Goal: Information Seeking & Learning: Learn about a topic

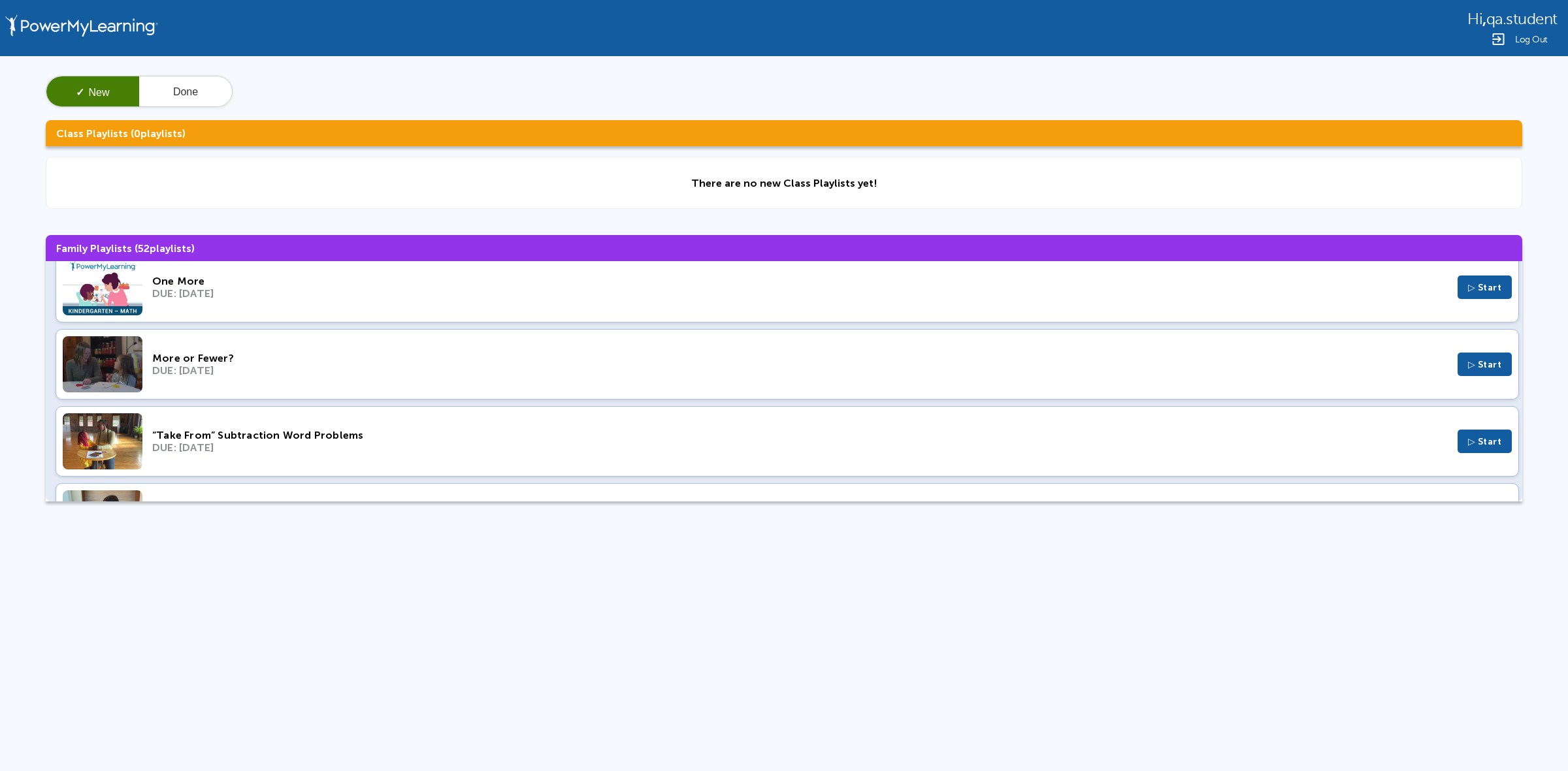
scroll to position [97, 0]
click at [553, 304] on div "One More DUE: Jan 10, 2024 ▷ Start" at bounding box center [787, 287] width 1463 height 70
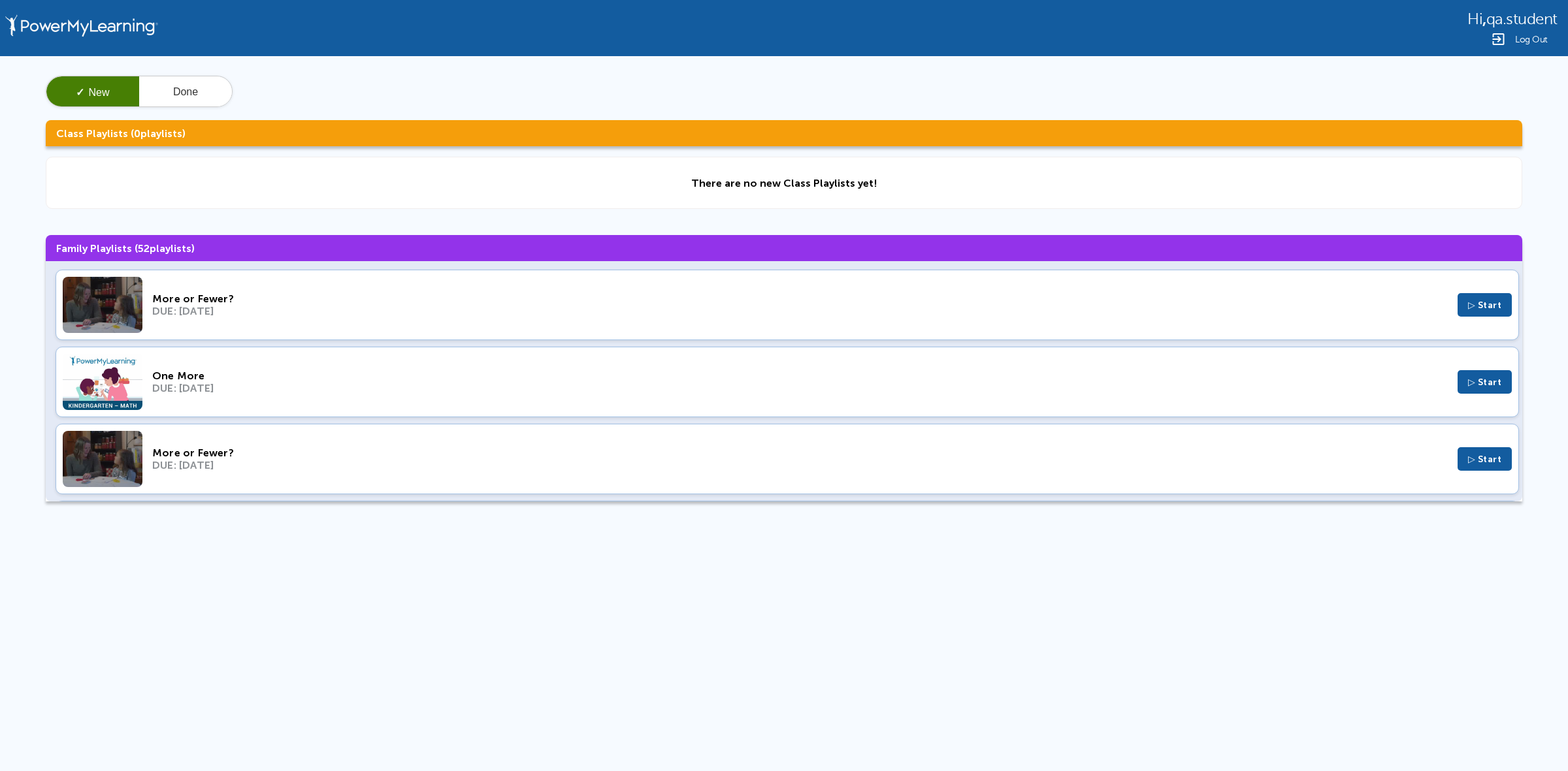
scroll to position [0, 0]
click at [394, 318] on div "DUE: Nov 6, 2024" at bounding box center [800, 312] width 1295 height 12
click at [562, 458] on div "More or Fewer?" at bounding box center [800, 454] width 1295 height 12
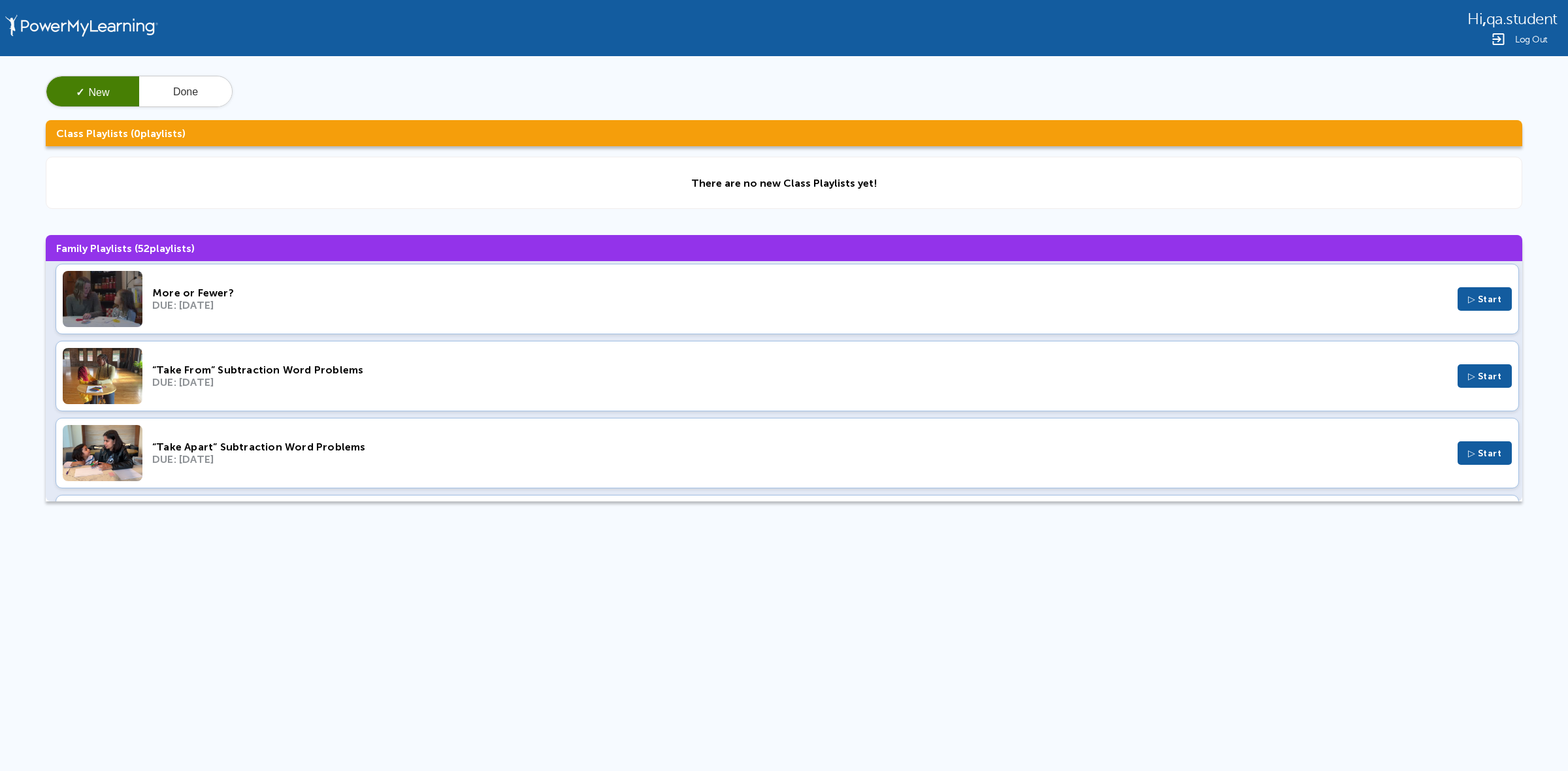
scroll to position [163, 0]
click at [461, 353] on div "“Take From” Subtraction Word Problems DUE: Nov 29, 2023 ▷ Start" at bounding box center [787, 374] width 1463 height 70
click at [347, 448] on div "“Take Apart” Subtraction Word Problems" at bounding box center [800, 445] width 1295 height 12
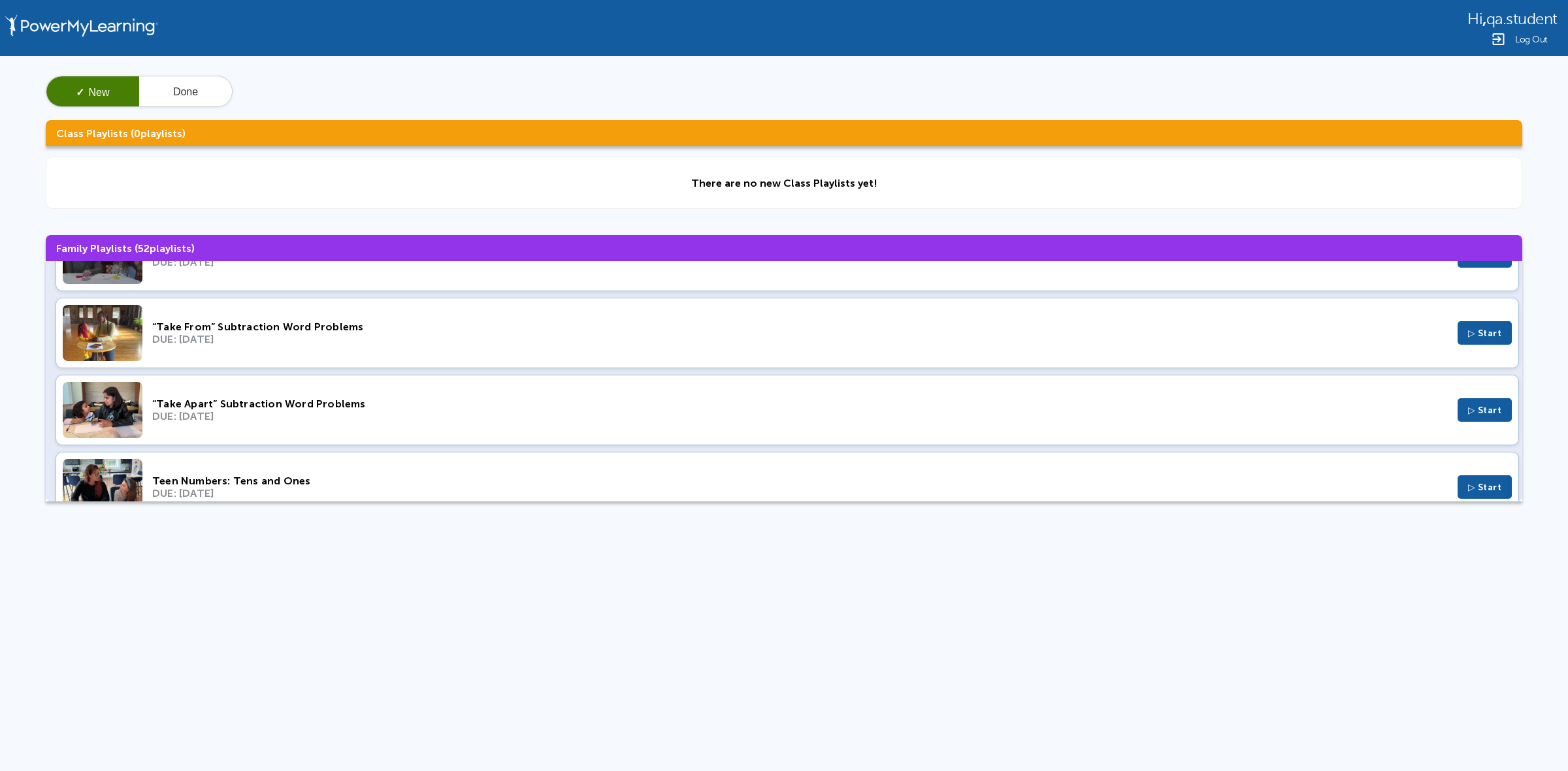
scroll to position [245, 0]
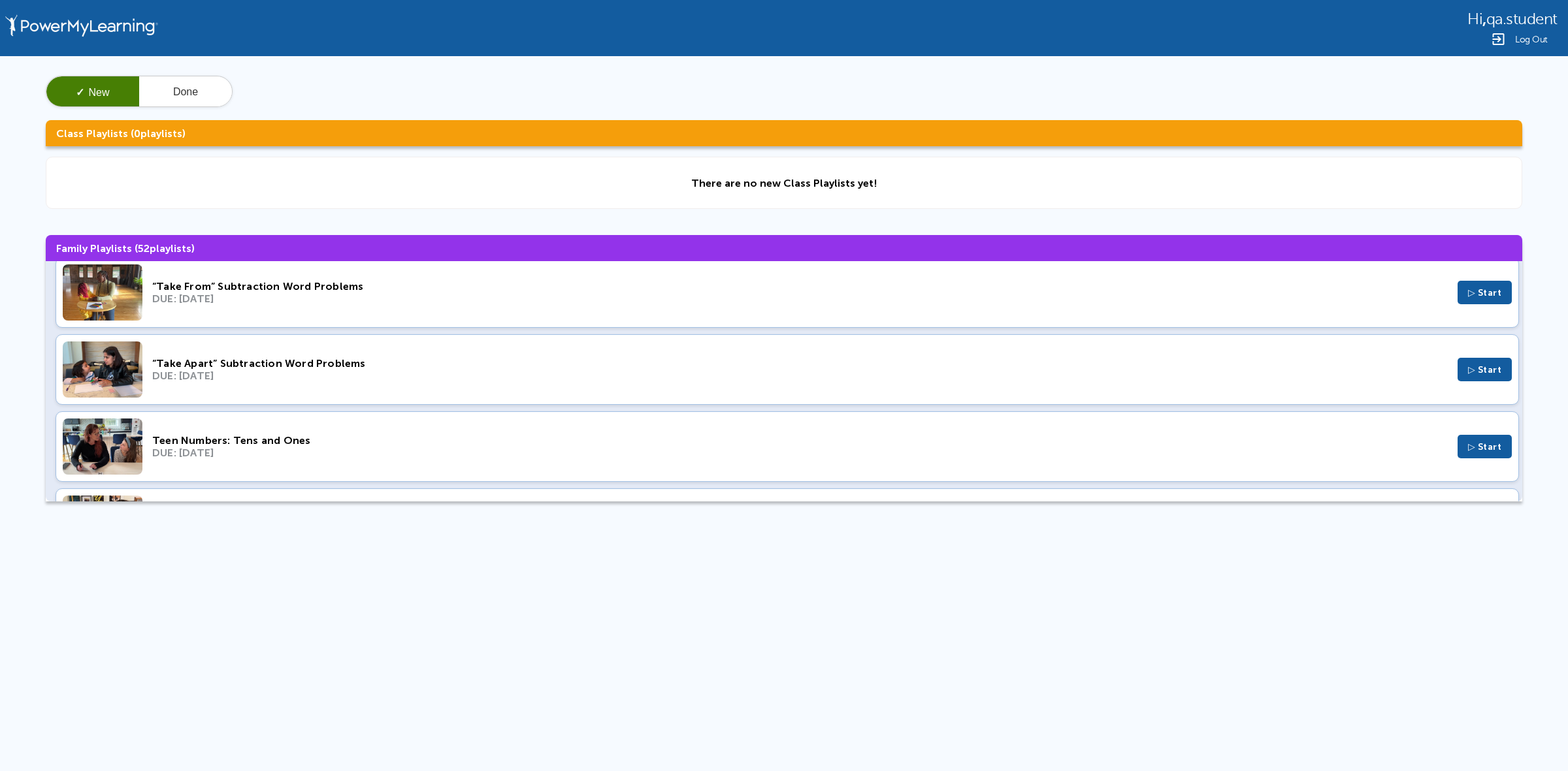
click at [422, 376] on div "DUE: Sep 17, 2023" at bounding box center [800, 375] width 1295 height 12
click at [252, 455] on div "DUE: Aug 24, 2023" at bounding box center [800, 452] width 1295 height 12
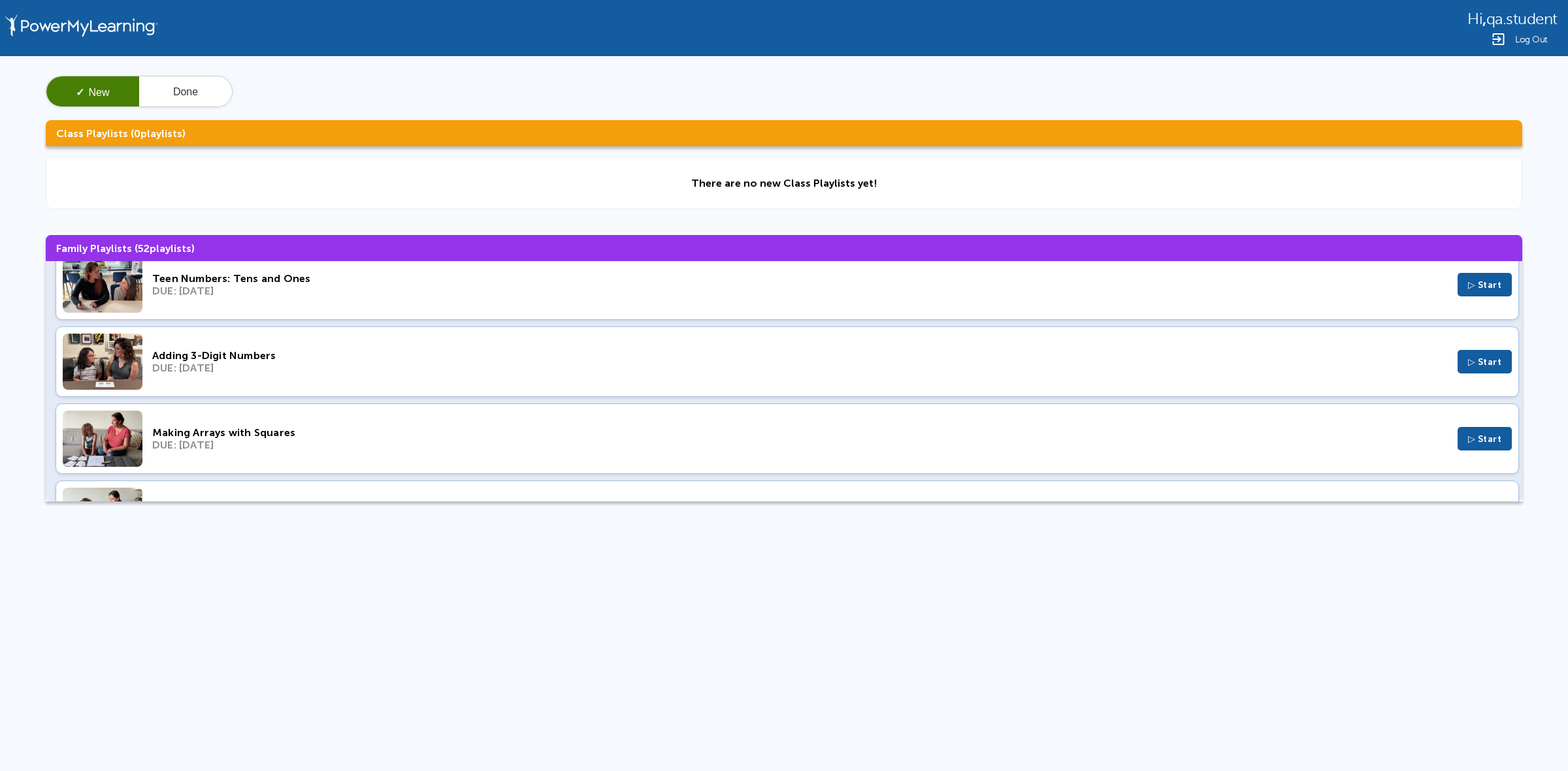
scroll to position [408, 0]
click at [406, 370] on div "DUE: Aug 20, 2023" at bounding box center [800, 366] width 1295 height 12
click at [448, 433] on div "Making Arrays with Squares" at bounding box center [800, 431] width 1295 height 12
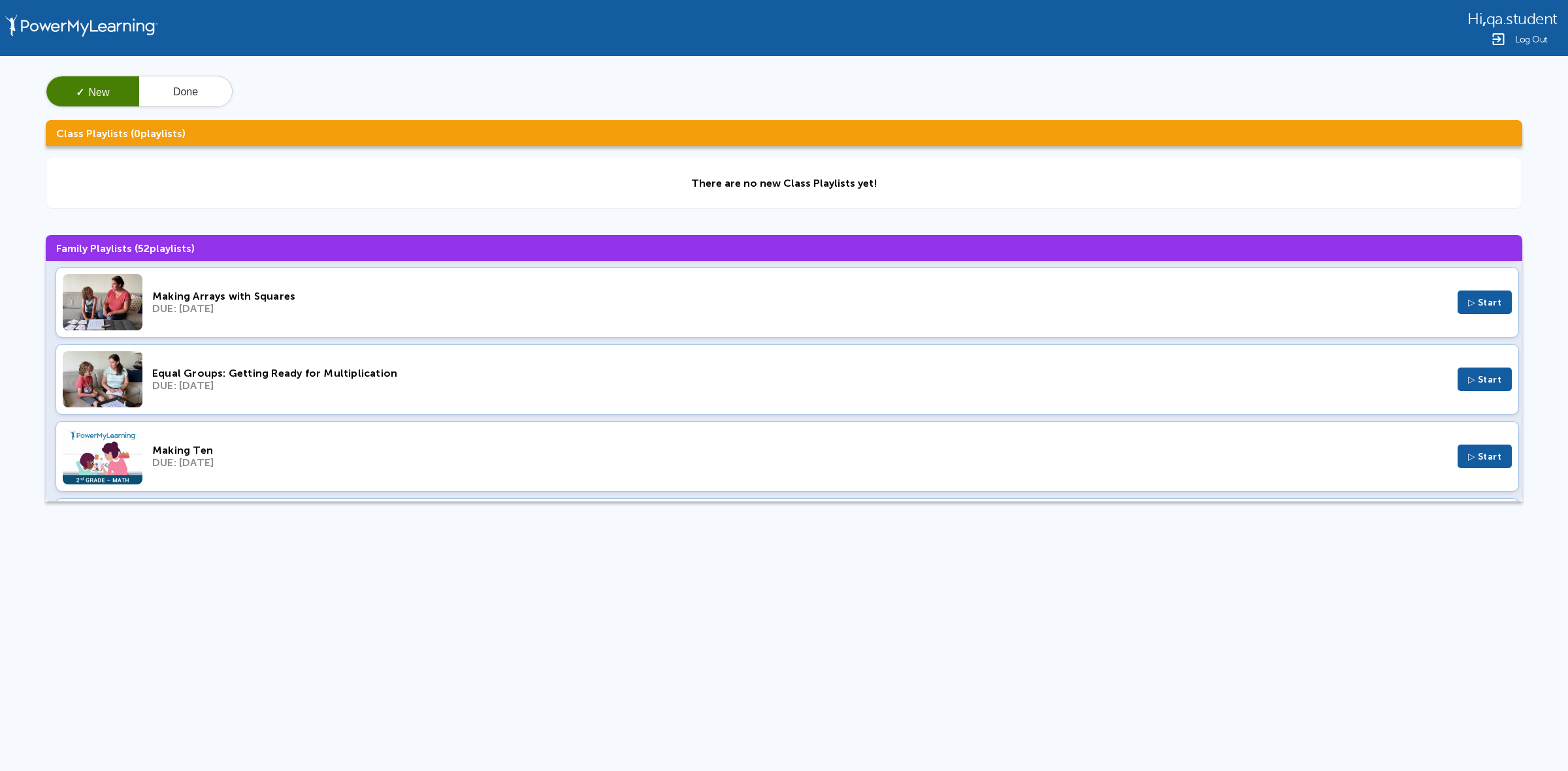
scroll to position [571, 0]
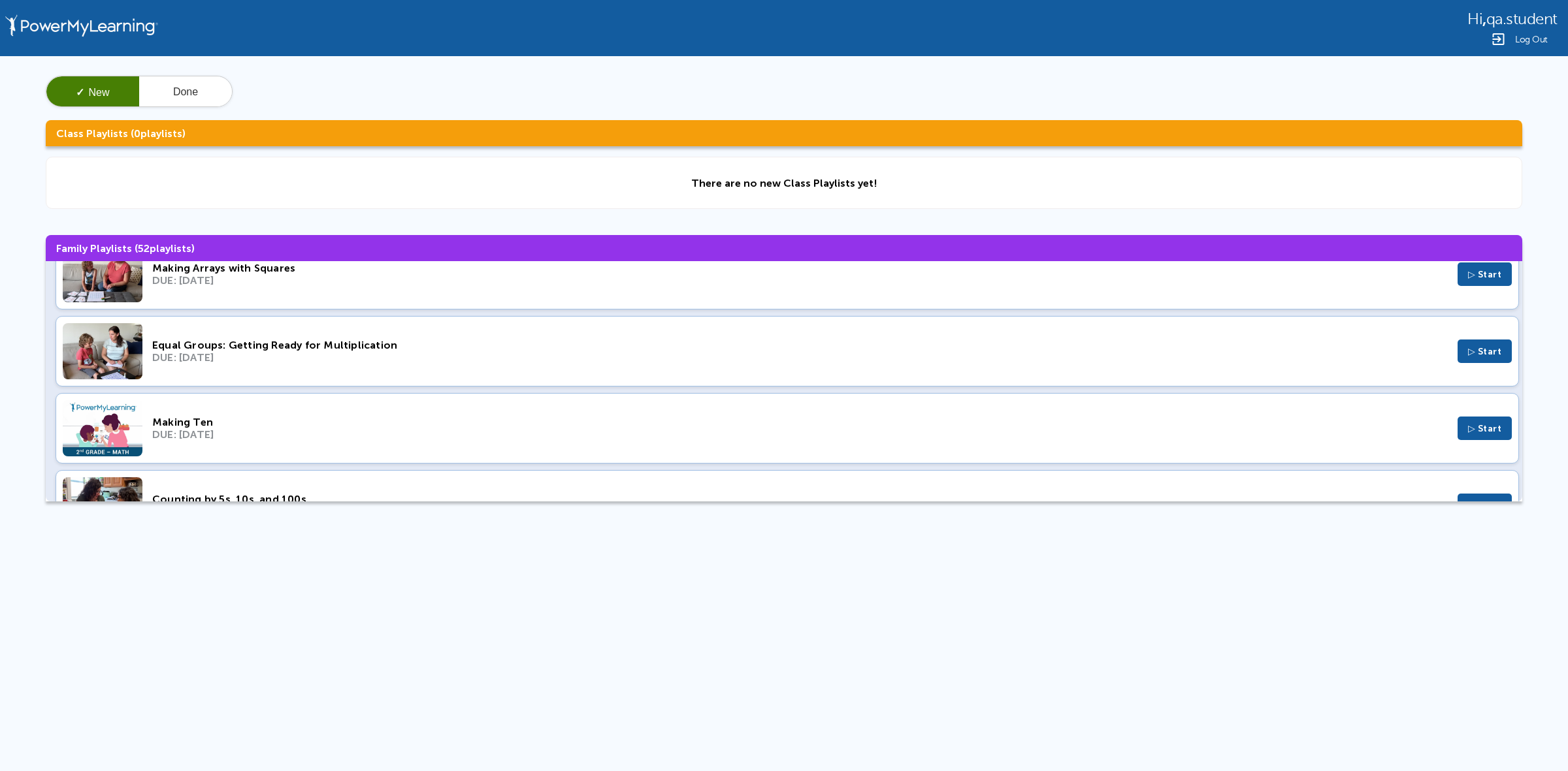
click at [455, 362] on div "DUE: Aug 6, 2023" at bounding box center [800, 357] width 1295 height 12
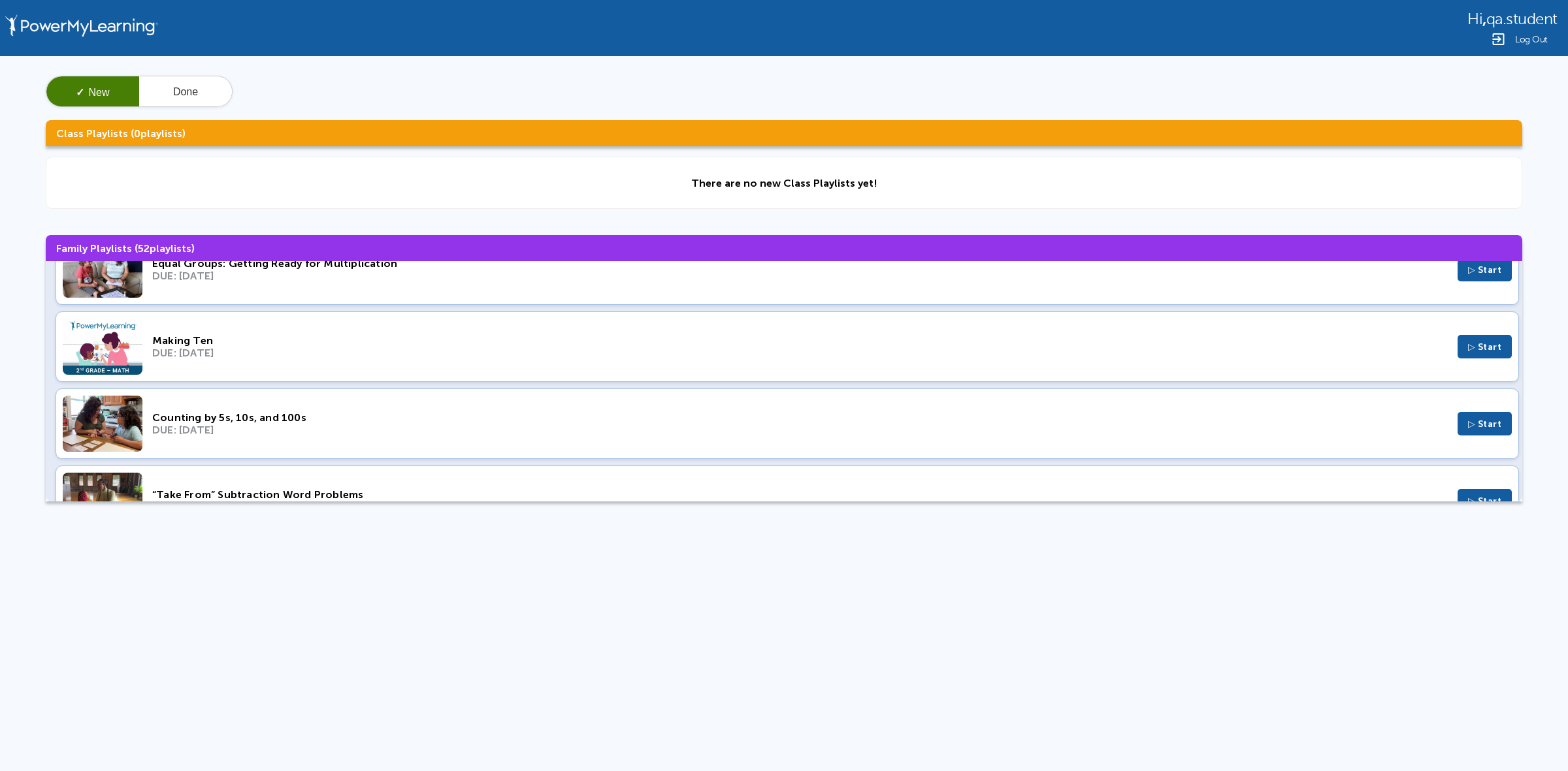
click at [352, 364] on div "Making Ten DUE: Jul 30, 2023 ▷ Start" at bounding box center [787, 347] width 1463 height 70
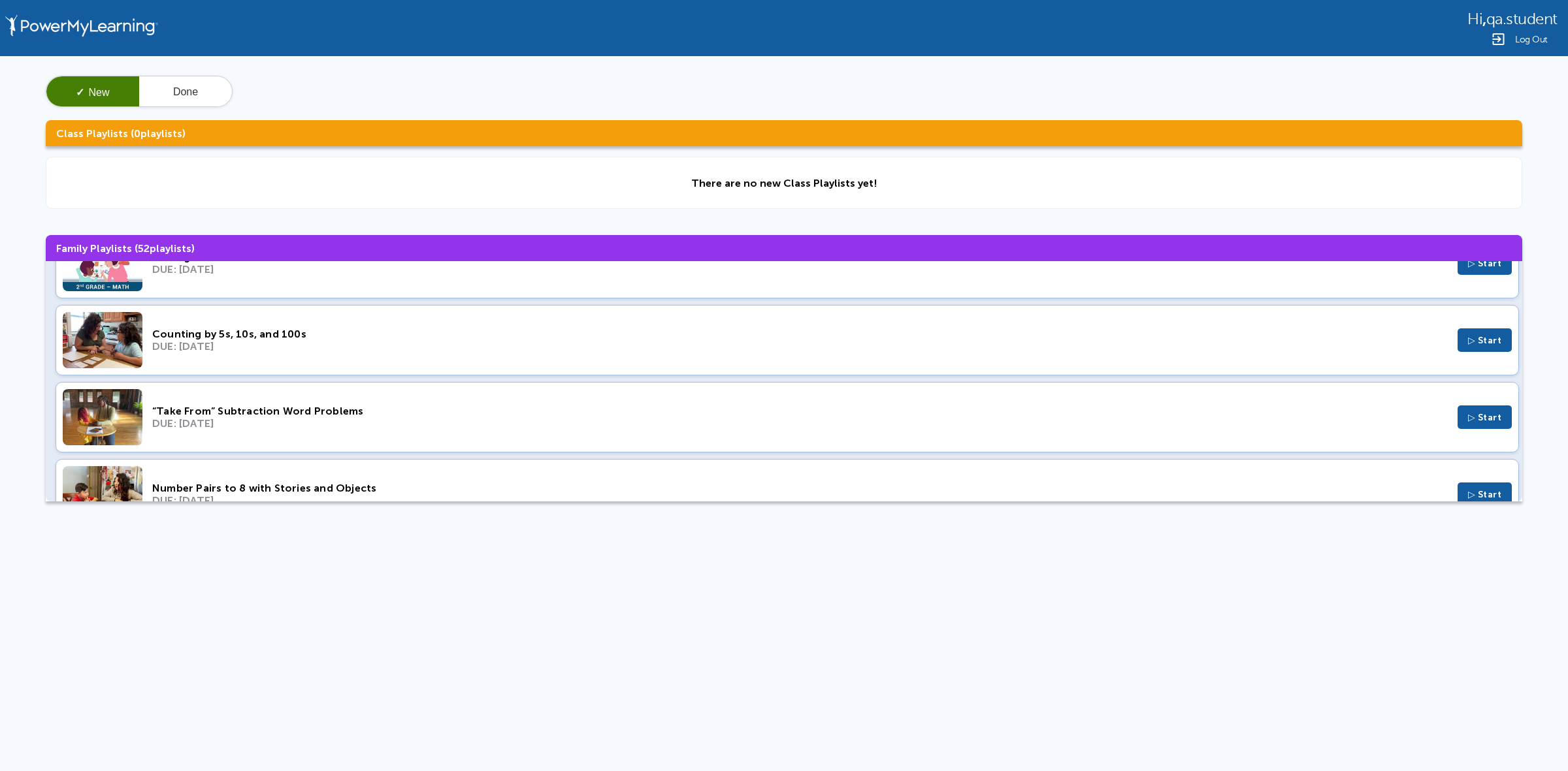
scroll to position [816, 0]
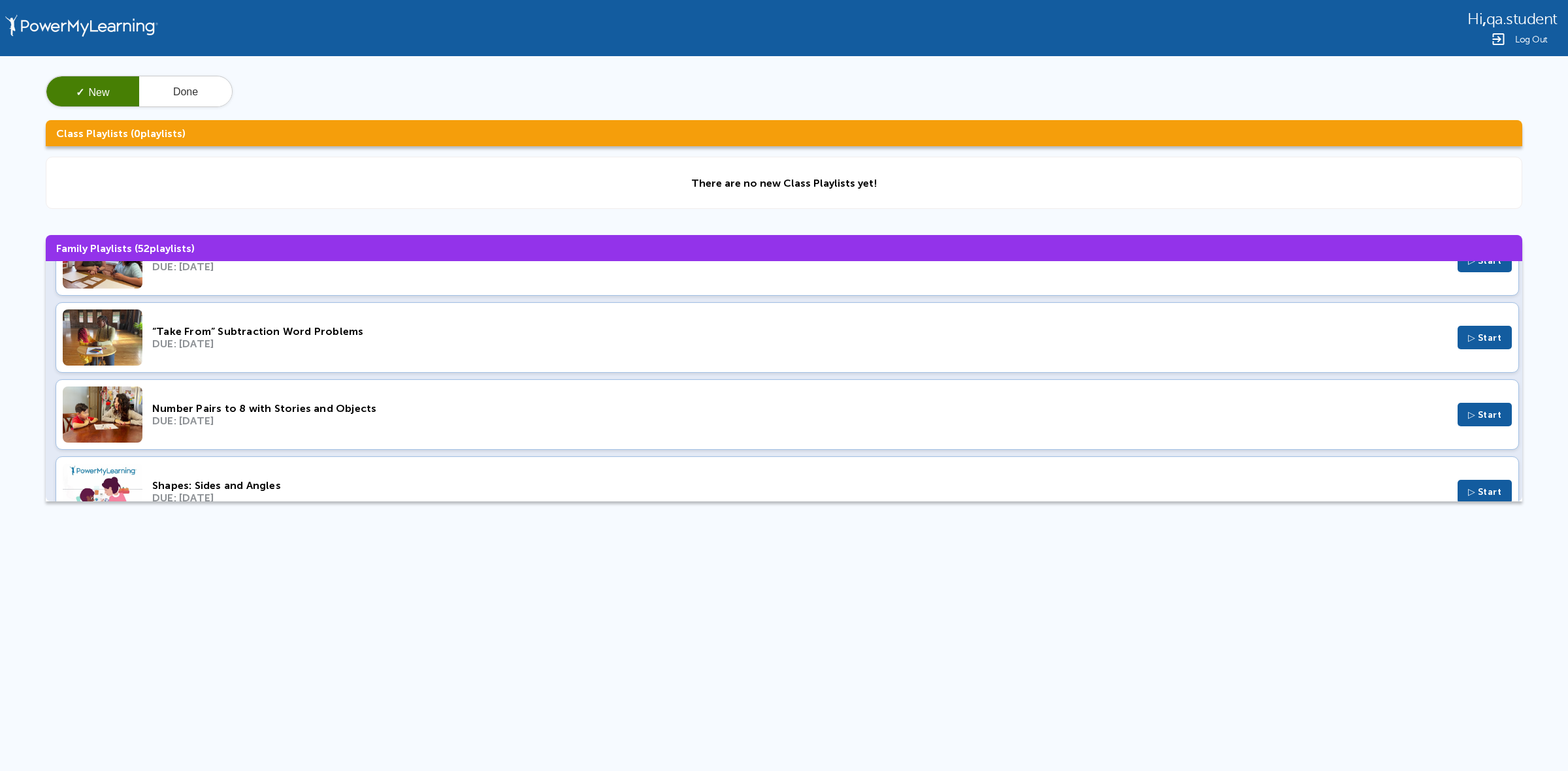
click at [415, 338] on div "“Take From” Subtraction Word Problems" at bounding box center [800, 331] width 1295 height 12
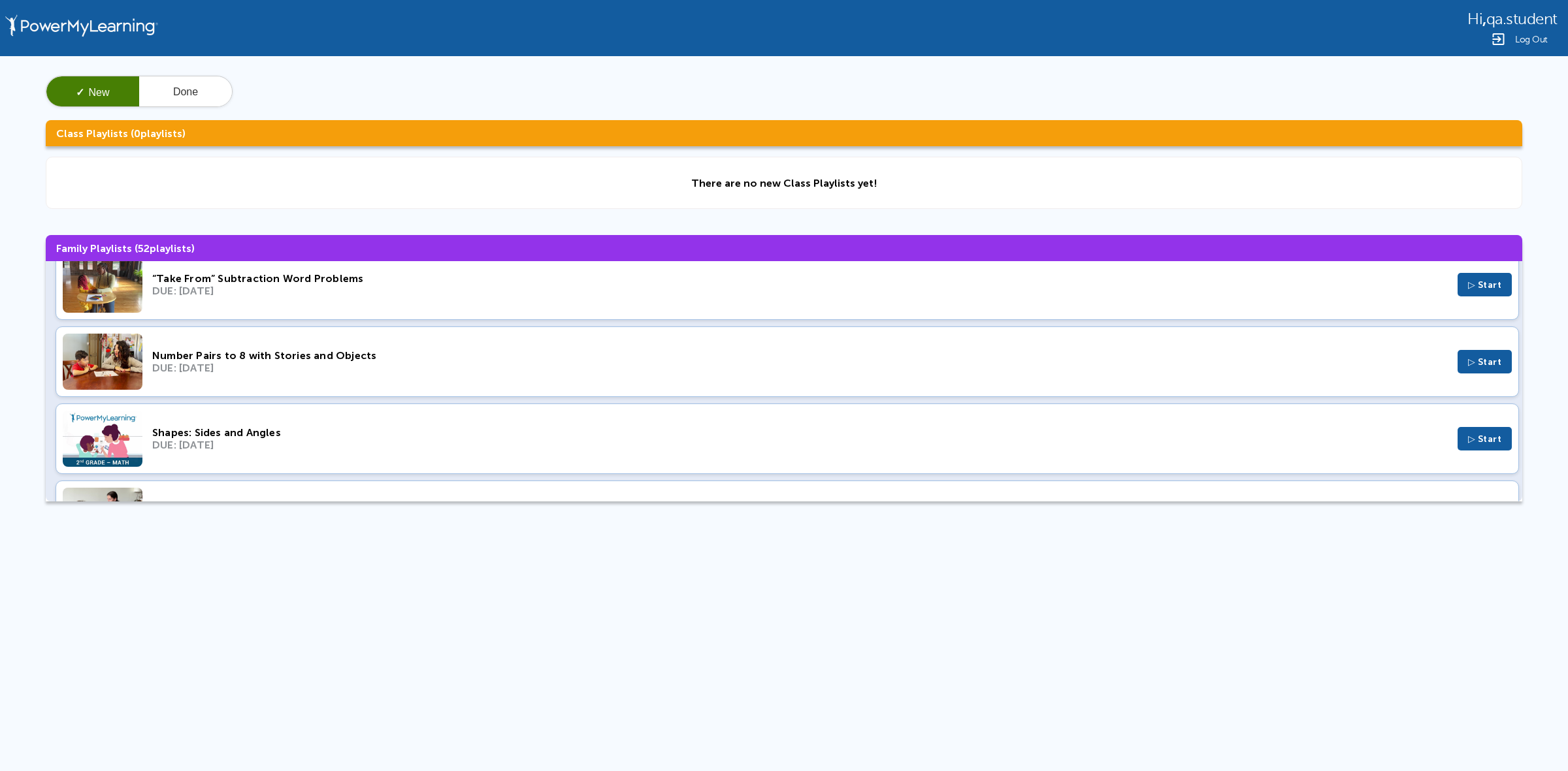
scroll to position [898, 0]
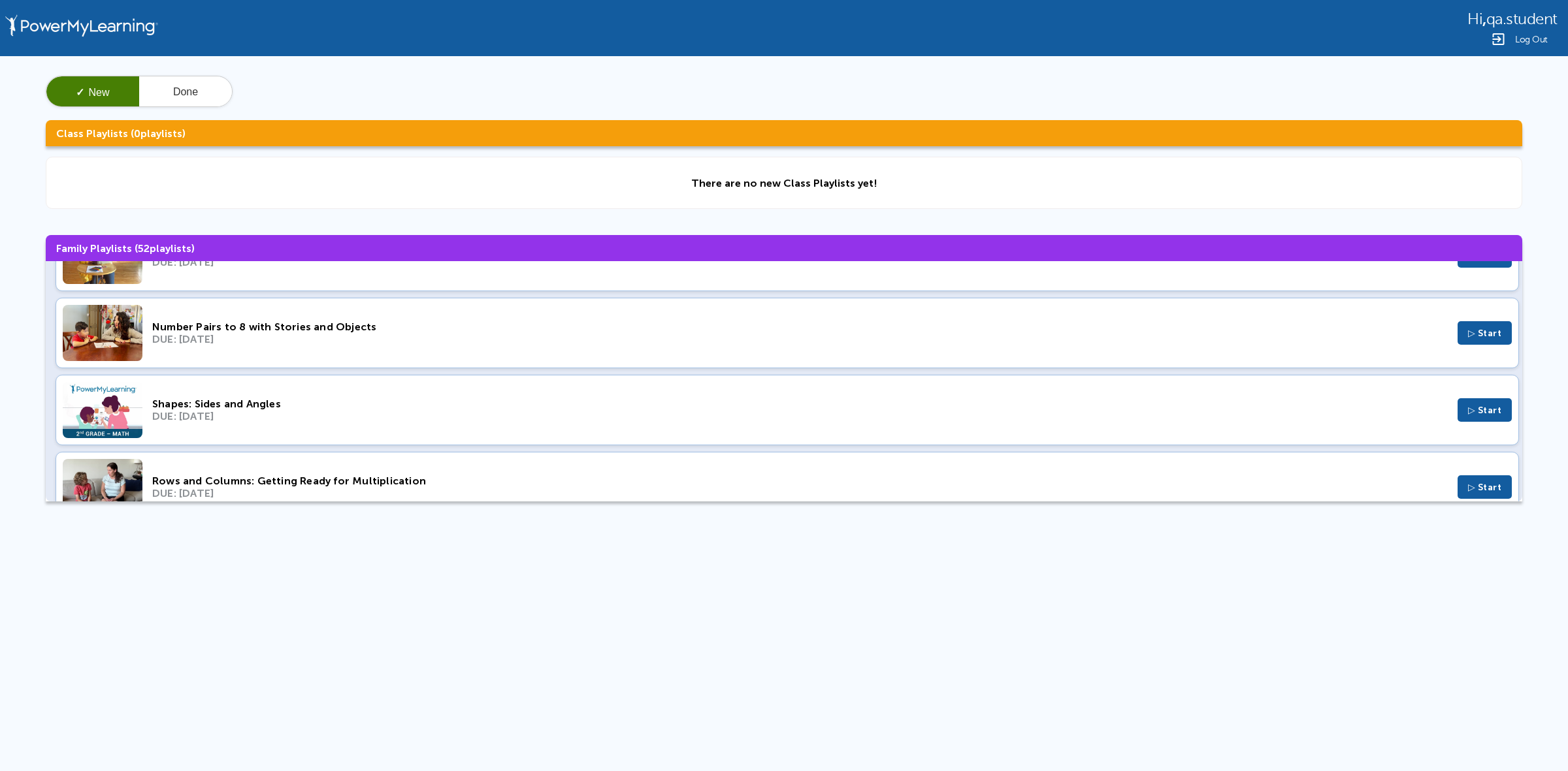
click at [361, 351] on div "Number Pairs to 8 with Stories and Objects DUE: Apr 23, 2023 ▷ Start" at bounding box center [787, 333] width 1463 height 70
click at [326, 423] on div "DUE: Apr 23, 2023" at bounding box center [800, 415] width 1295 height 12
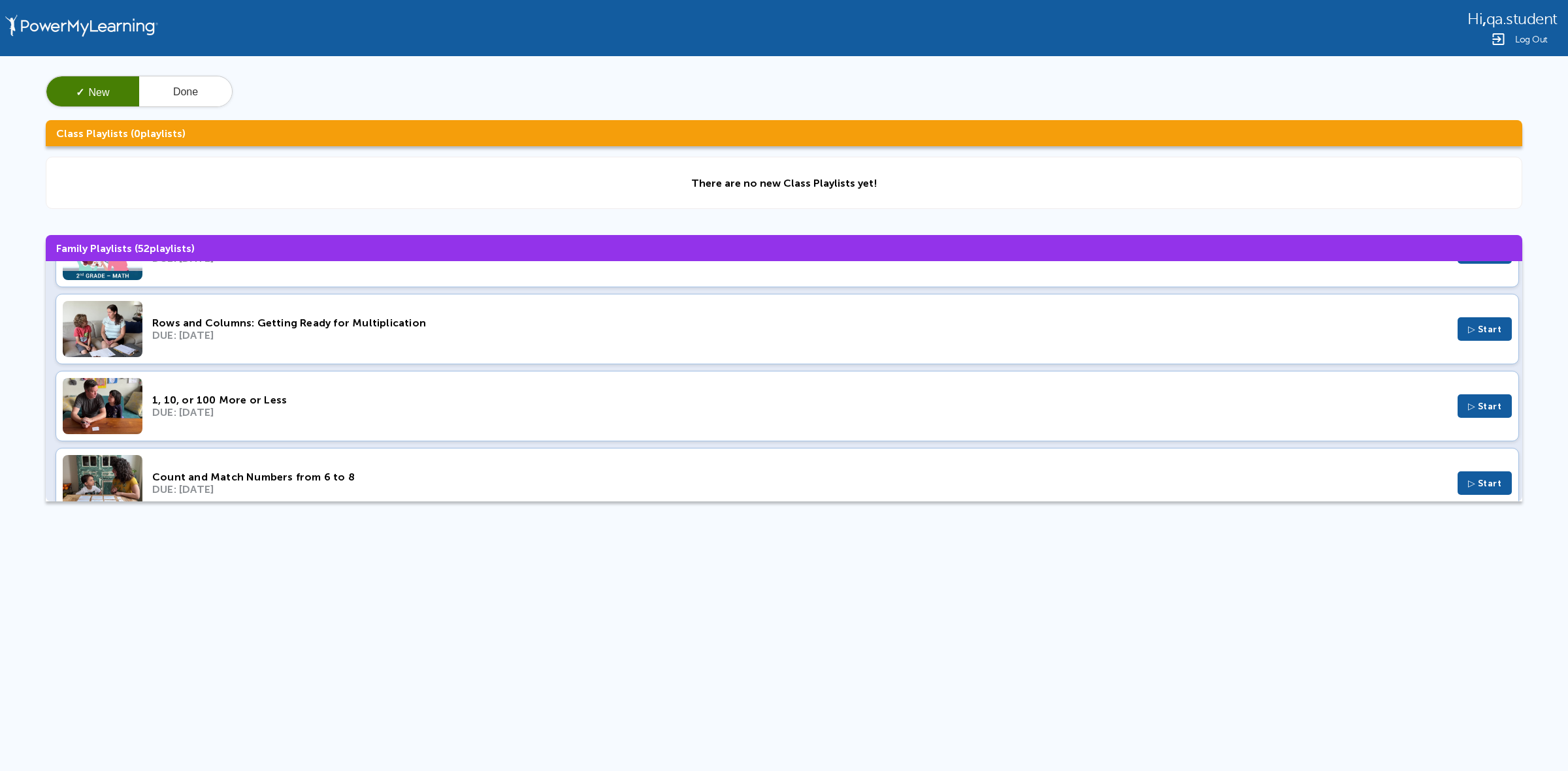
scroll to position [1061, 0]
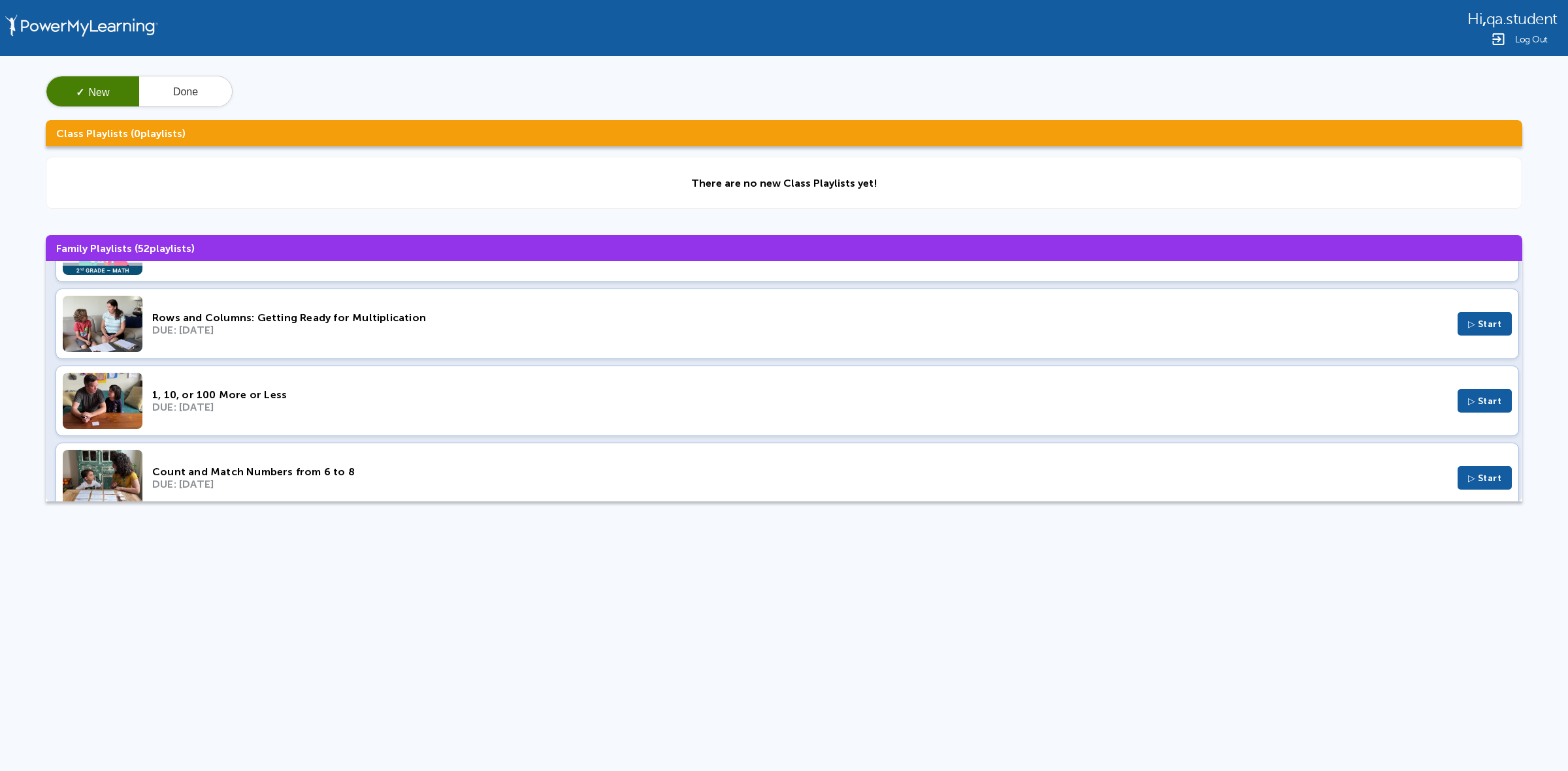
click at [369, 336] on div "DUE: Apr 16, 2023" at bounding box center [800, 329] width 1295 height 12
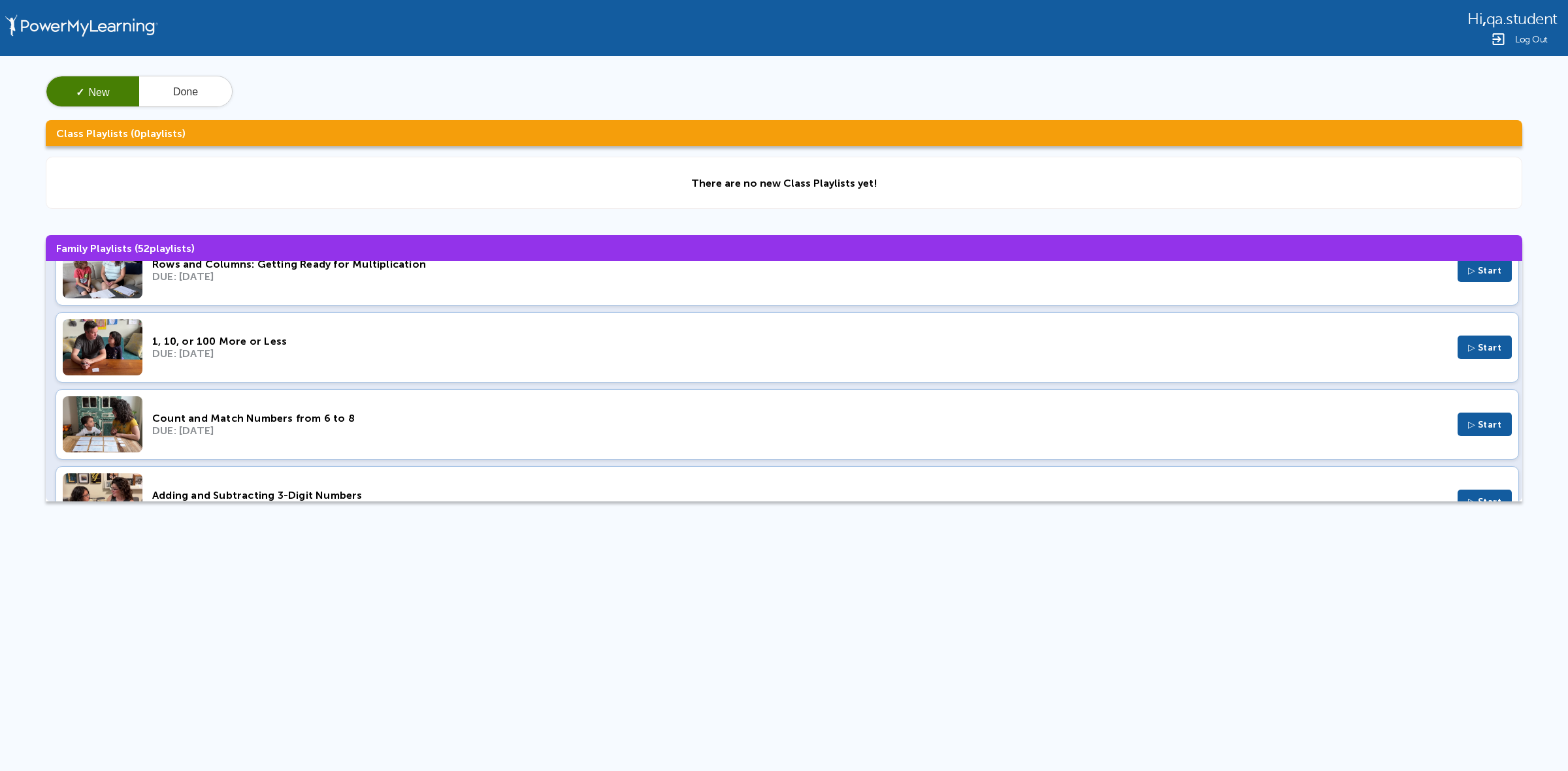
scroll to position [1143, 0]
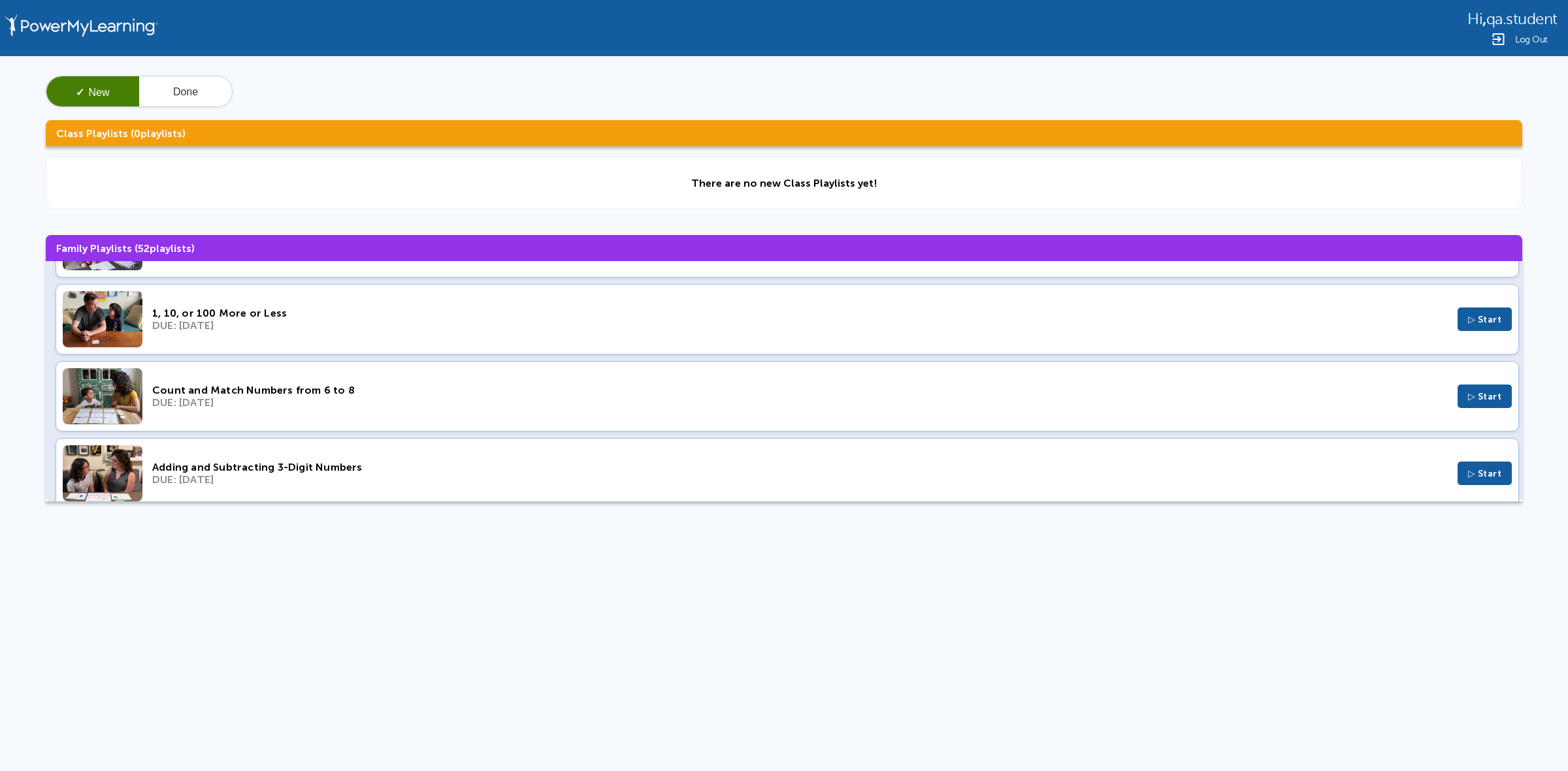
click at [394, 330] on div "DUE: Apr 2, 2023" at bounding box center [800, 325] width 1295 height 12
click at [294, 392] on div "Count and Match Numbers from 6 to 8" at bounding box center [800, 390] width 1295 height 12
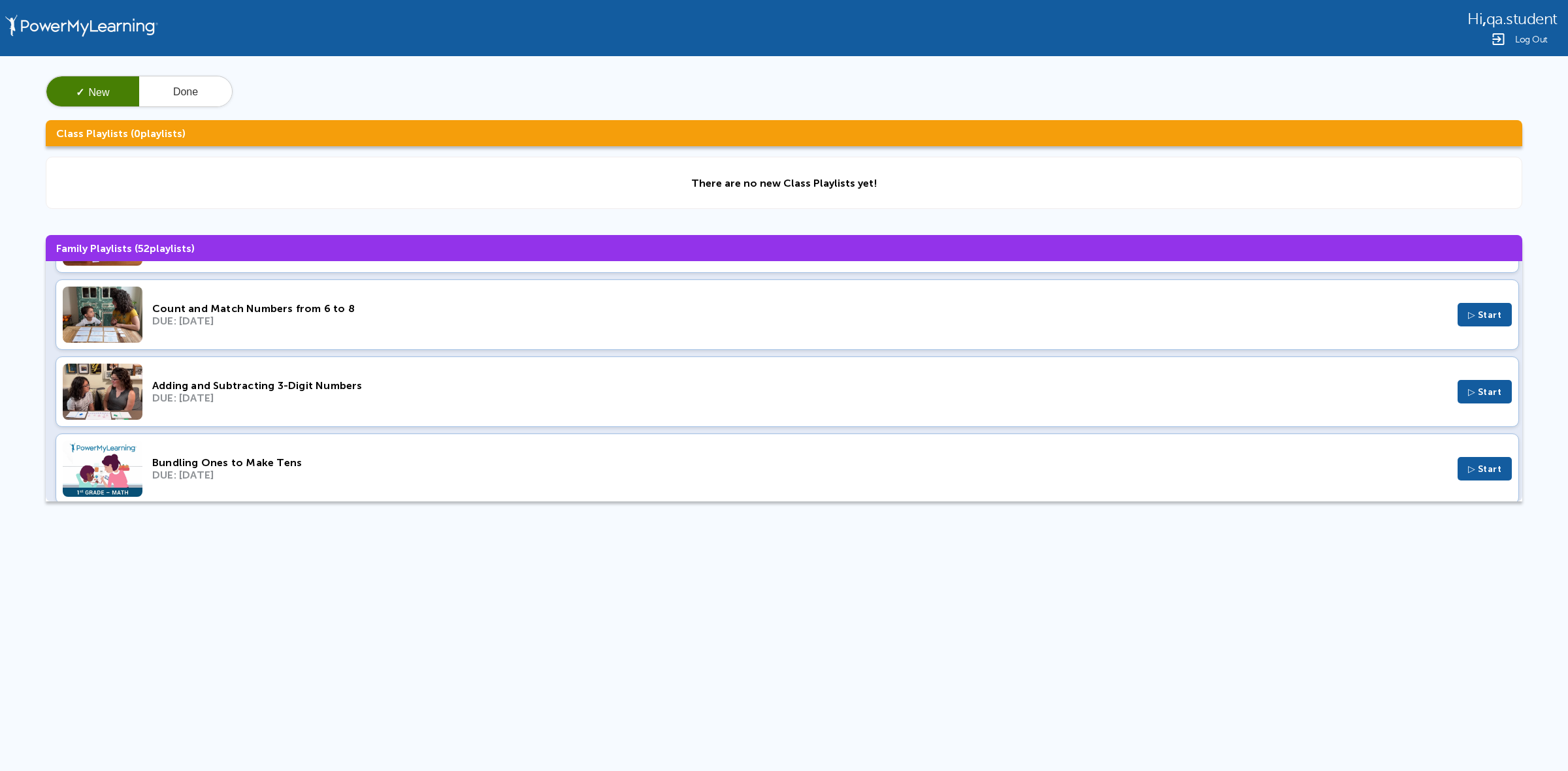
click at [315, 422] on div "Adding and Subtracting 3-Digit Numbers DUE: Mar 26, 2023 ▷ Start" at bounding box center [787, 392] width 1463 height 70
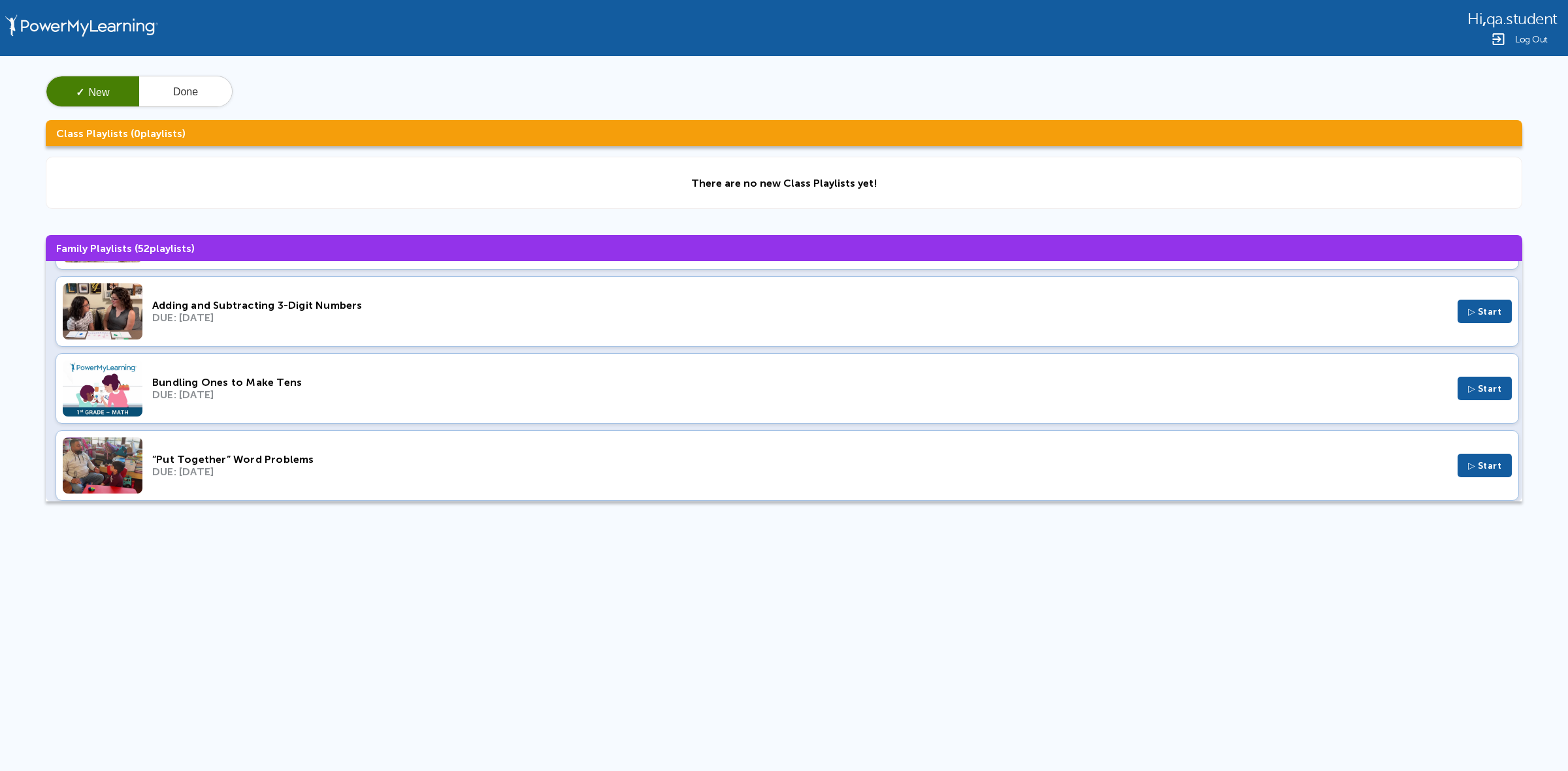
scroll to position [1306, 0]
click at [403, 413] on div "Bundling Ones to Make Tens DUE: Mar 19, 2023 ▷ Start" at bounding box center [787, 388] width 1463 height 70
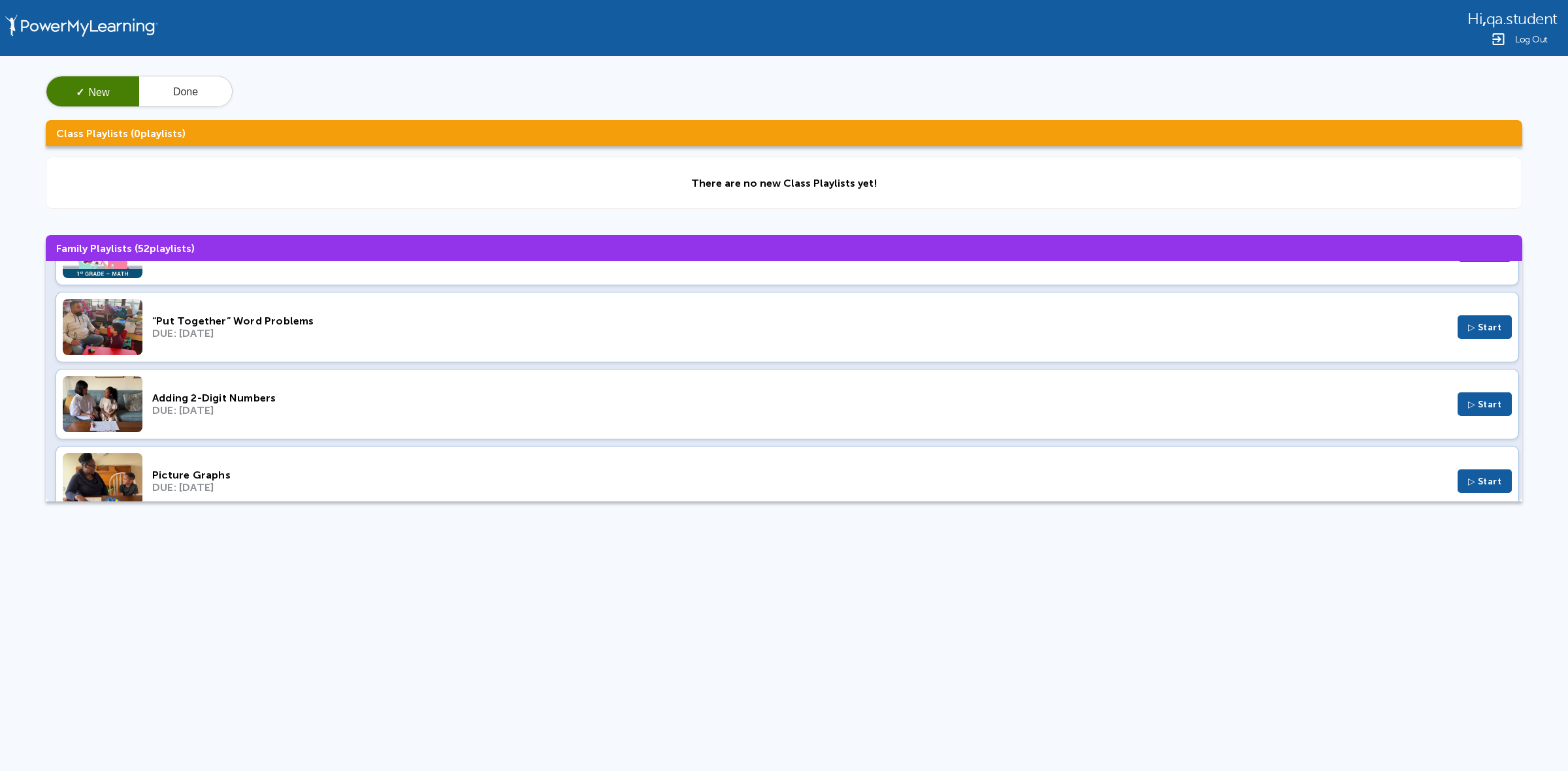
scroll to position [1469, 0]
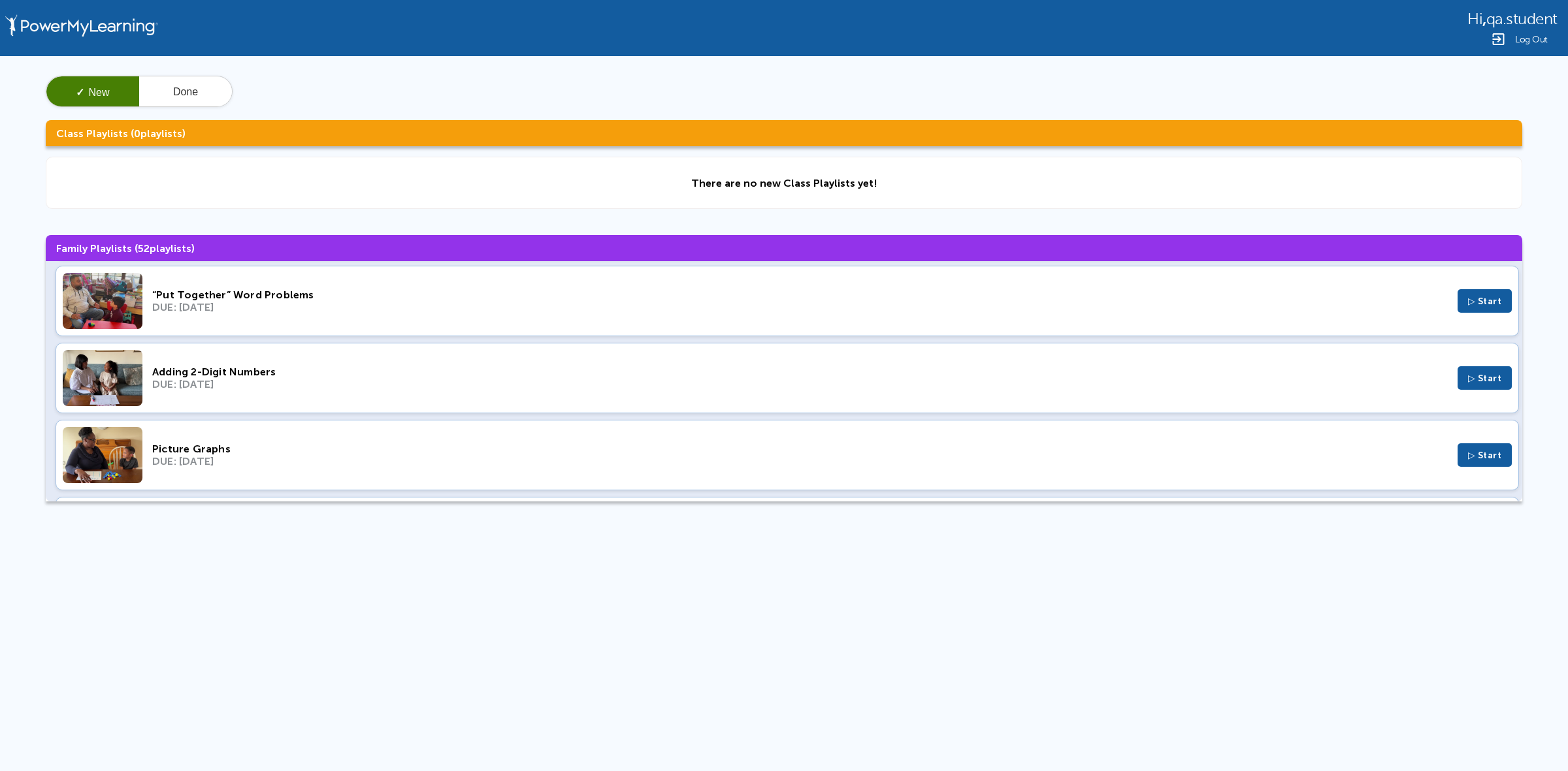
click at [468, 314] on div "DUE: Mar 12, 2023" at bounding box center [800, 306] width 1295 height 12
click at [239, 399] on div "Adding 2-Digit Numbers DUE: Feb 5, 2023 ▷ Start" at bounding box center [787, 378] width 1463 height 70
click at [266, 451] on div "Picture Graphs" at bounding box center [800, 448] width 1295 height 12
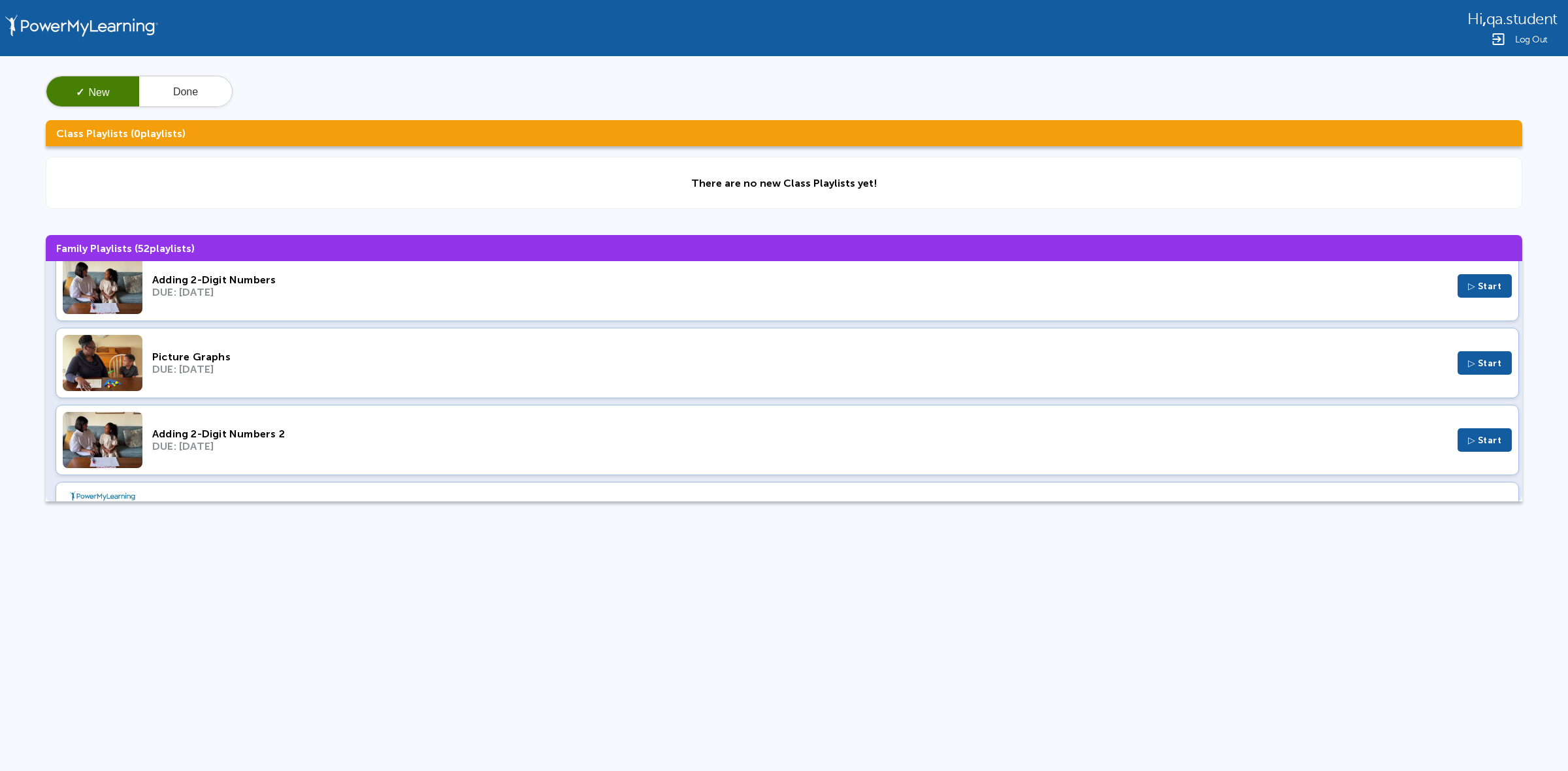
scroll to position [1632, 0]
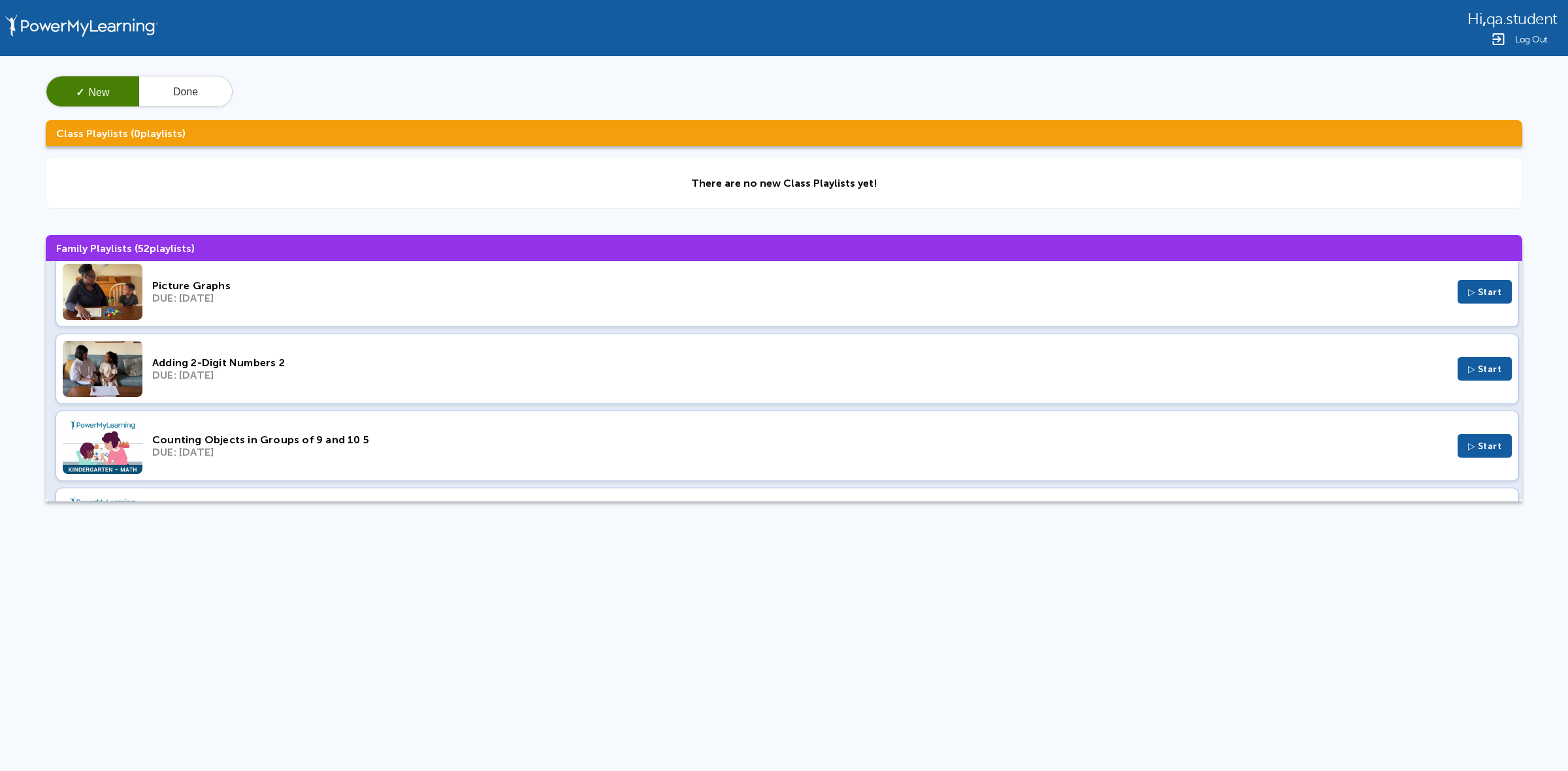
click at [446, 381] on div "DUE: Dec 4, 2022" at bounding box center [800, 374] width 1295 height 12
click at [462, 457] on div "DUE: Nov 27, 2022" at bounding box center [800, 451] width 1295 height 12
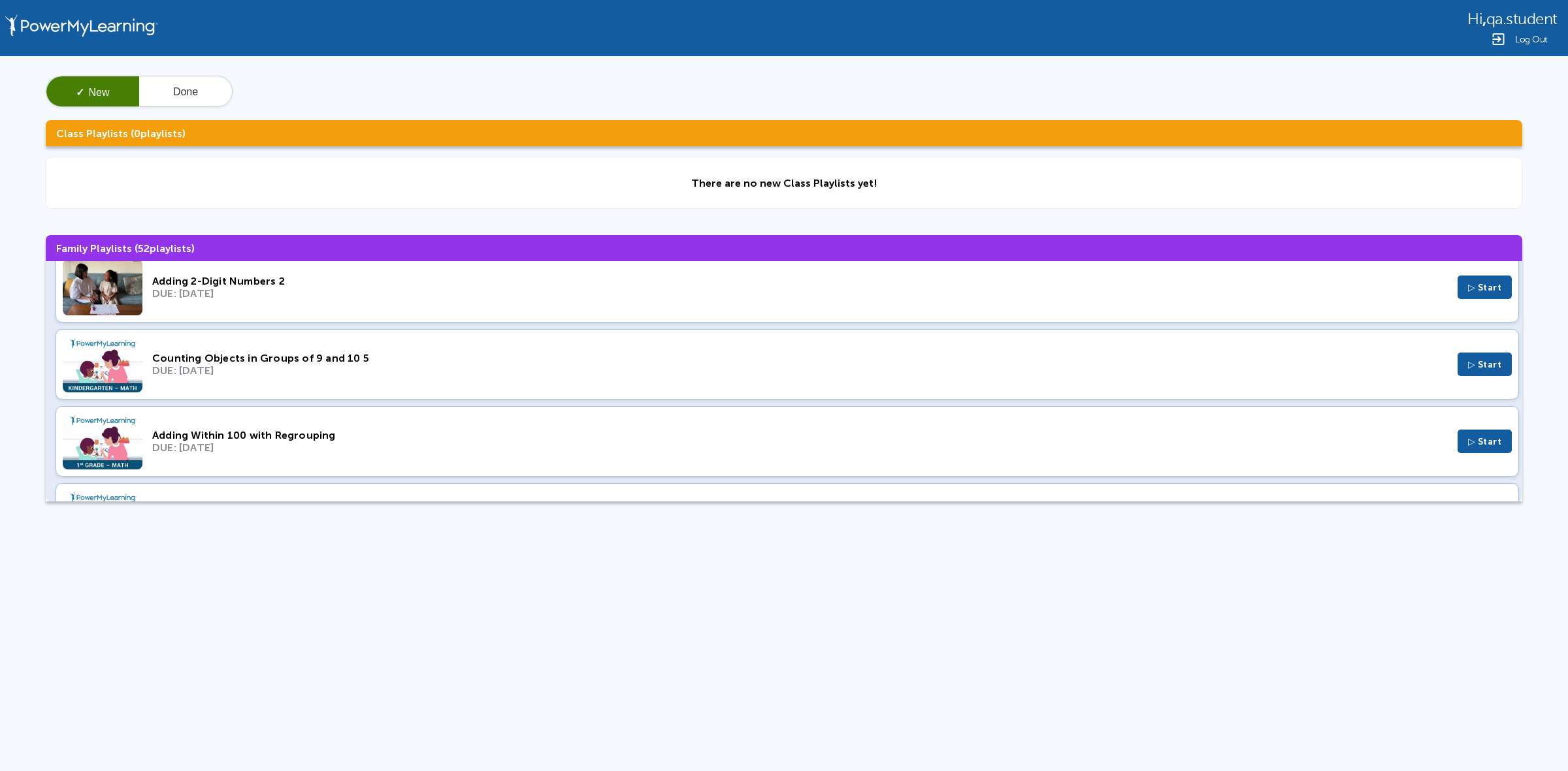
click at [201, 448] on div "DUE: Nov 27, 2022" at bounding box center [800, 447] width 1295 height 12
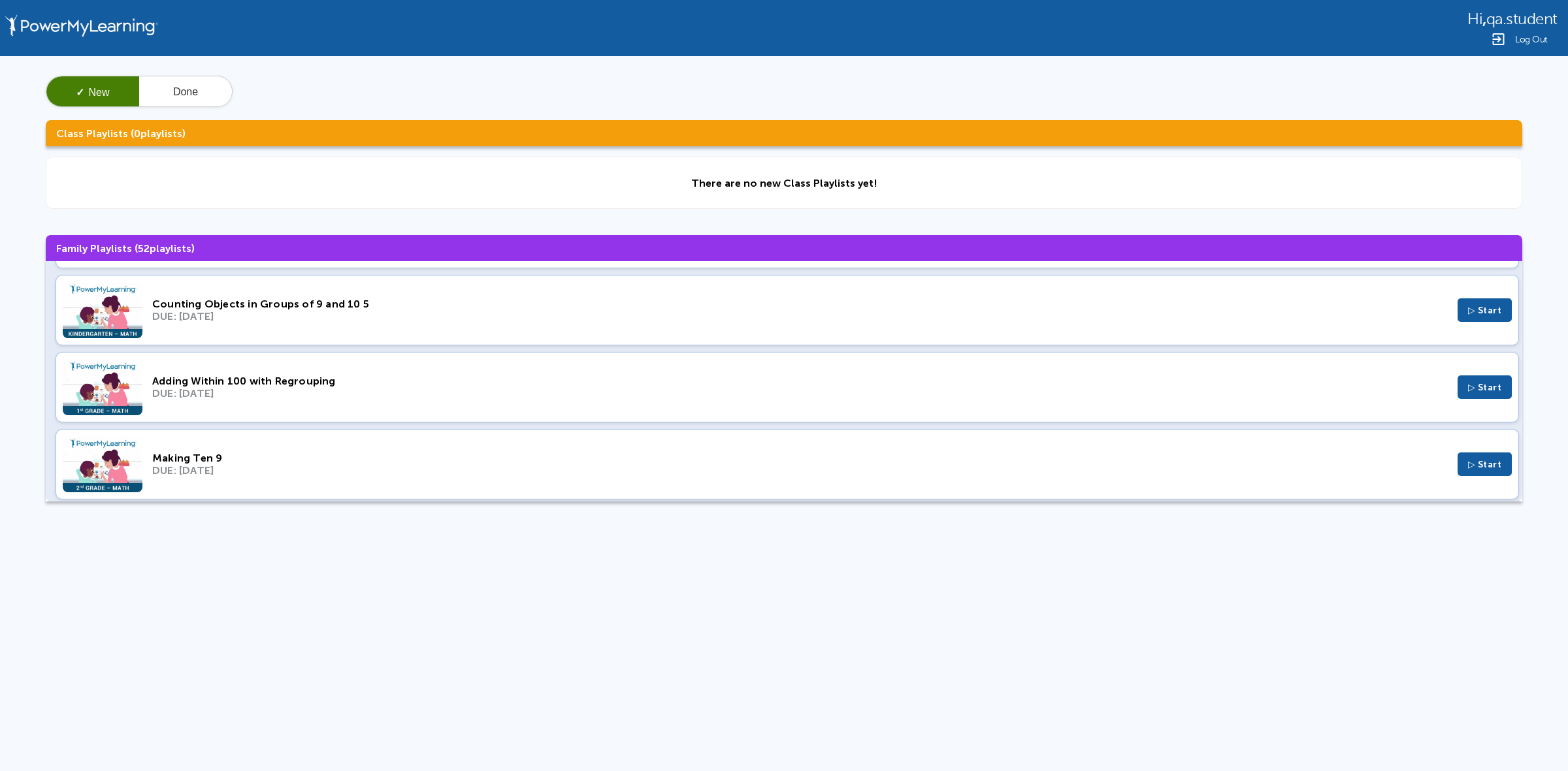
scroll to position [1796, 0]
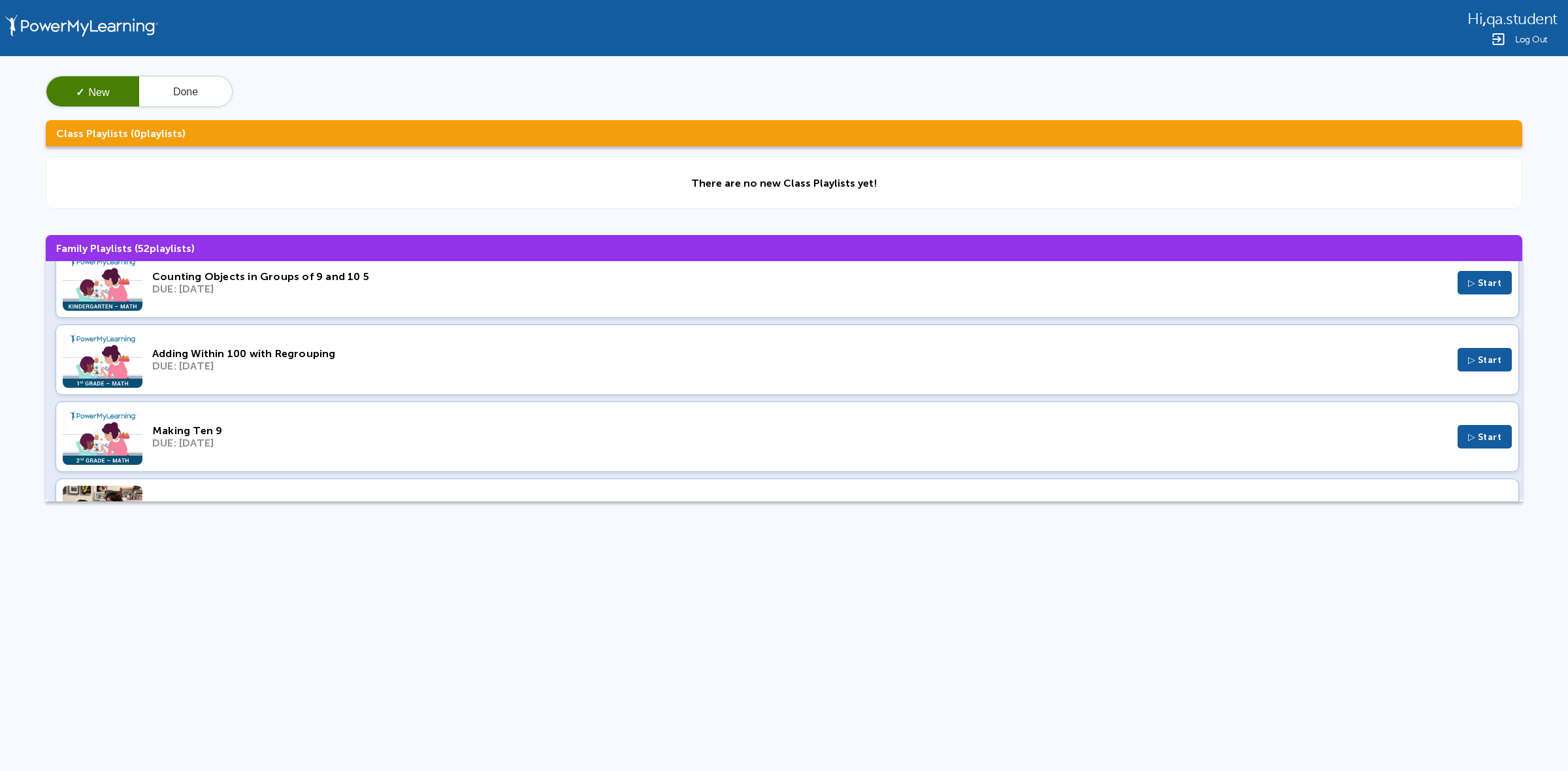
click at [398, 432] on div "Making Ten 9 DUE: Dec 25, 2022 ▷ Start" at bounding box center [787, 437] width 1463 height 70
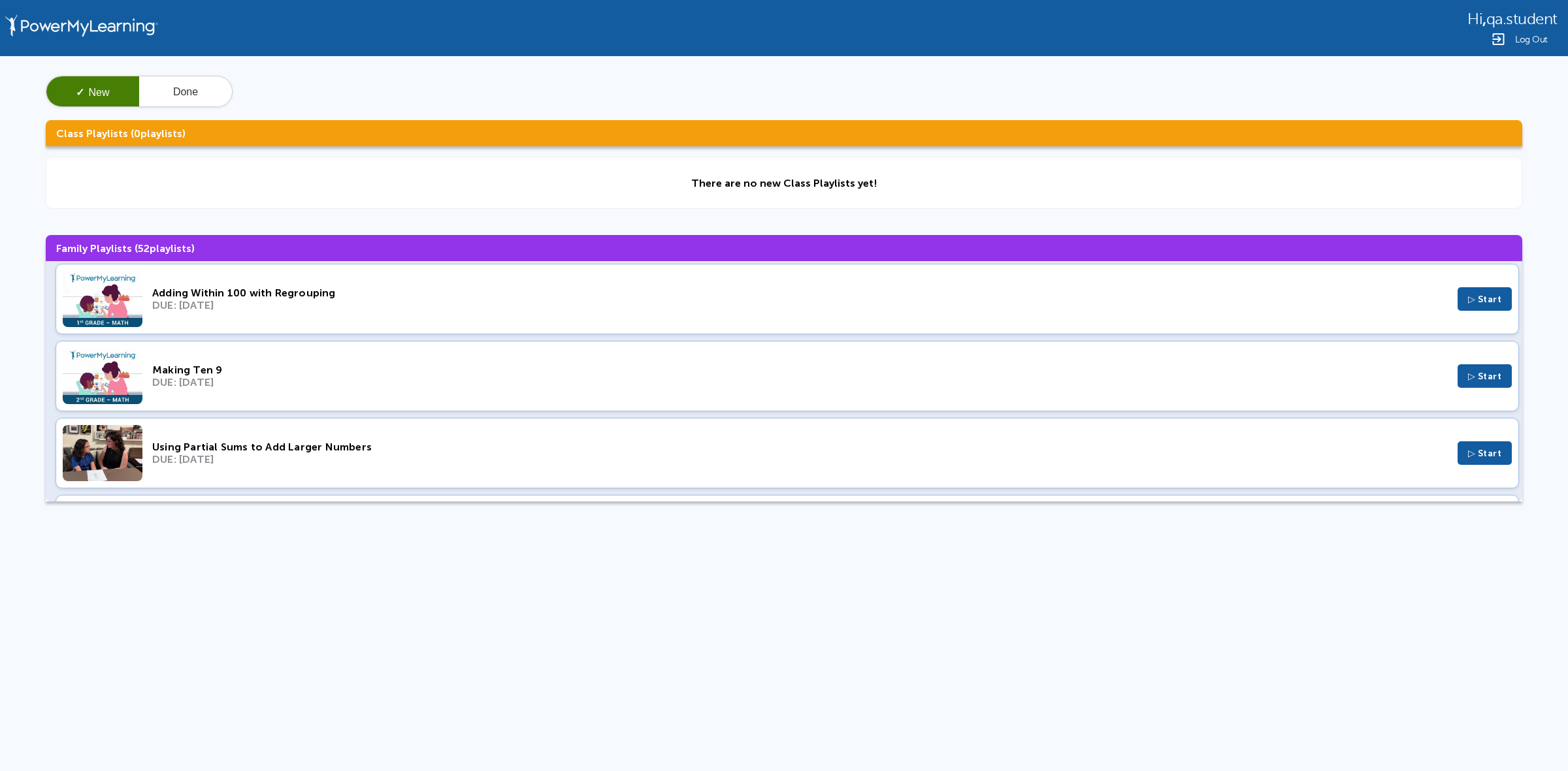
scroll to position [1959, 0]
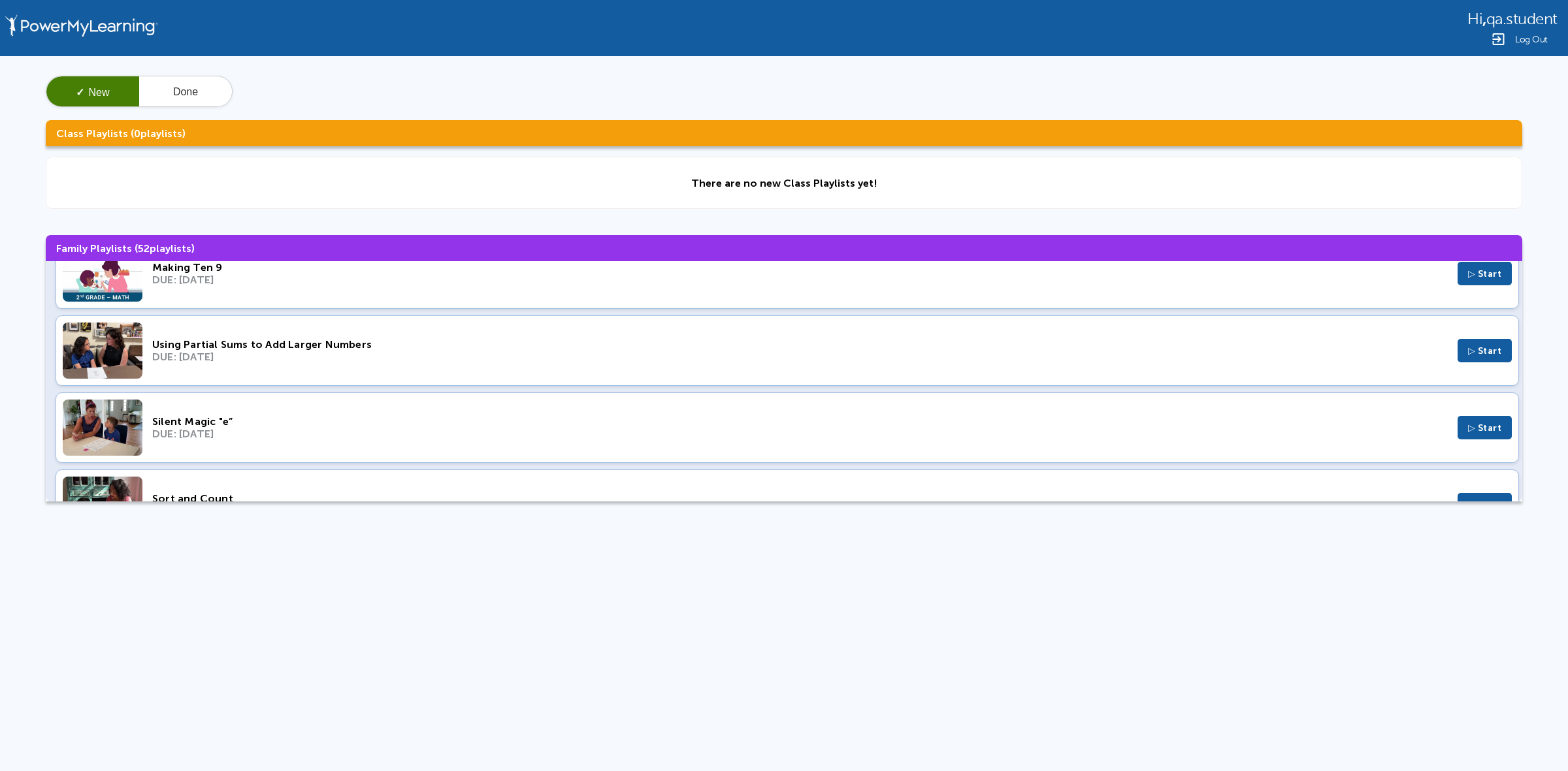
click at [500, 363] on div "DUE: Nov 20, 2022" at bounding box center [800, 356] width 1295 height 12
click at [306, 428] on div "Silent Magic "e”" at bounding box center [800, 421] width 1295 height 12
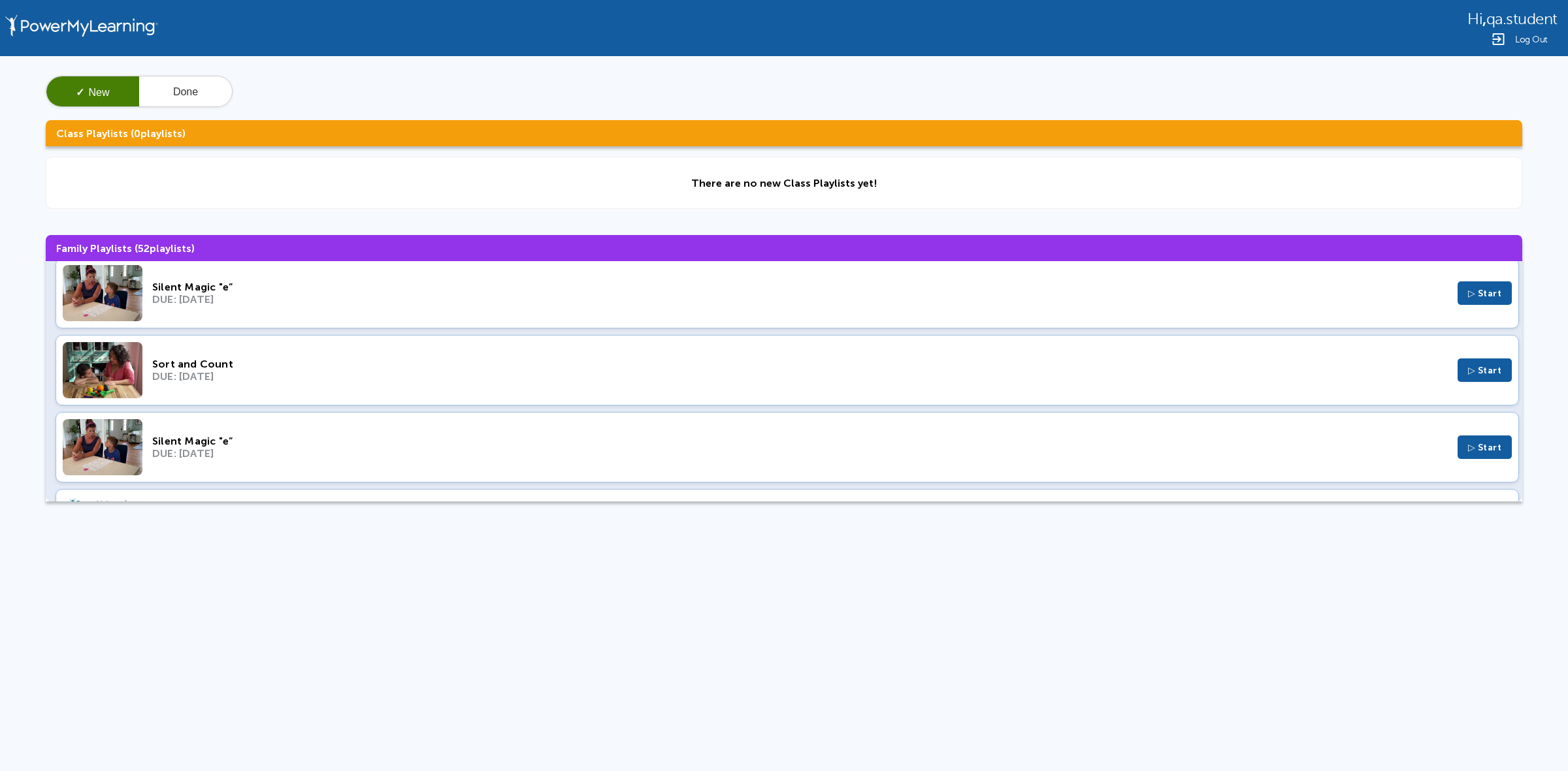
scroll to position [2122, 0]
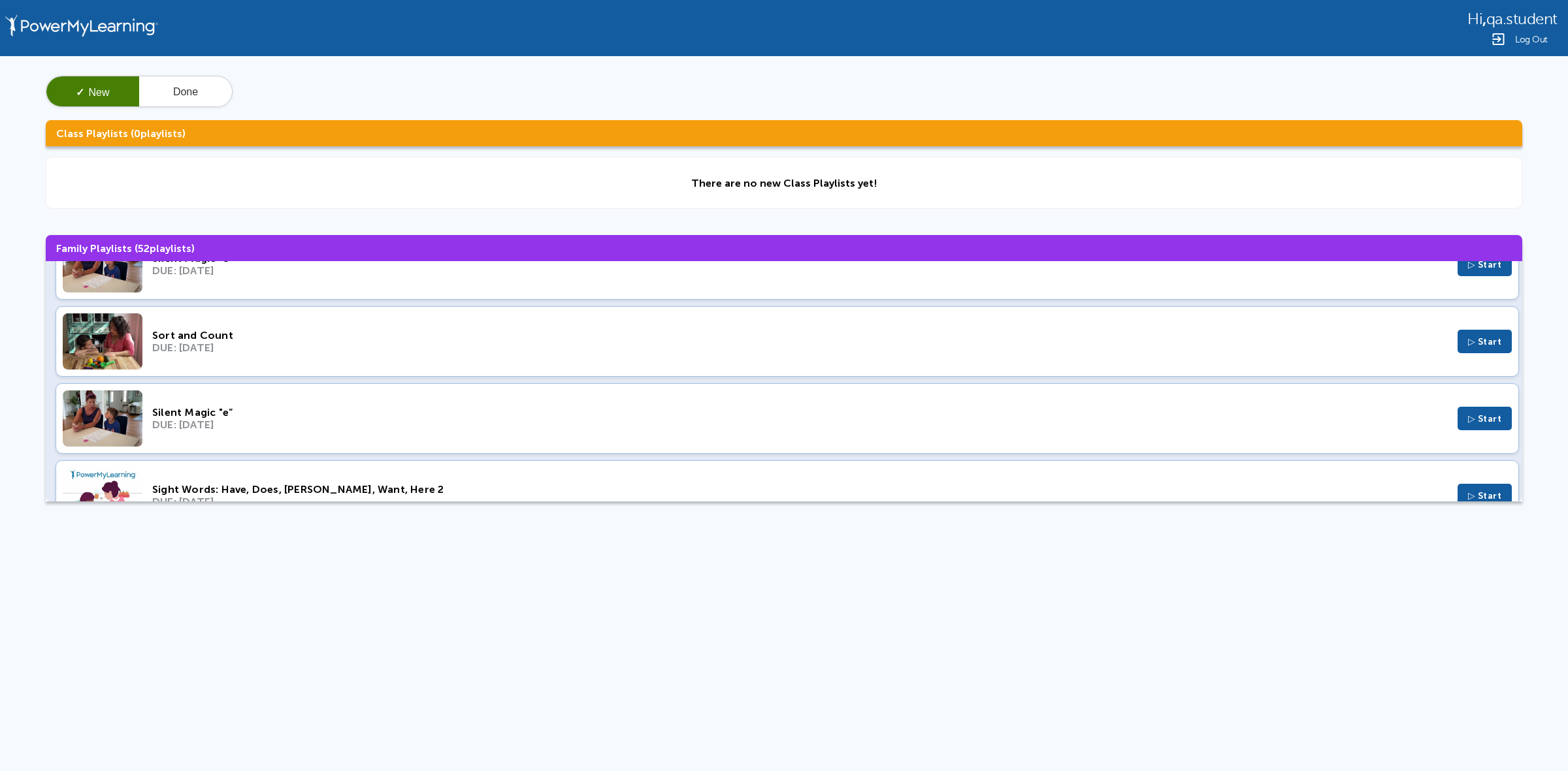
click at [356, 342] on div "Sort and Count" at bounding box center [800, 335] width 1295 height 12
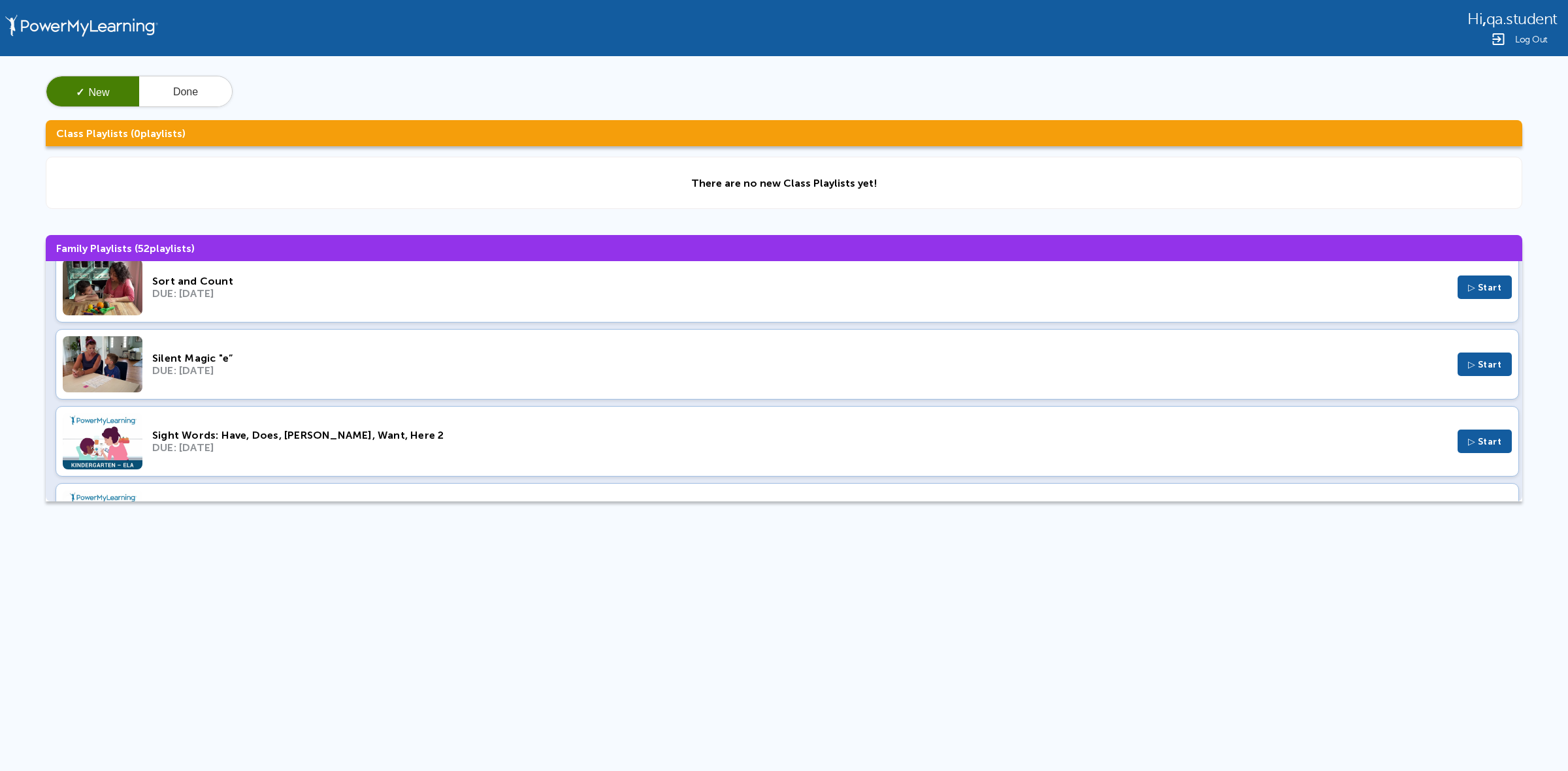
scroll to position [2204, 0]
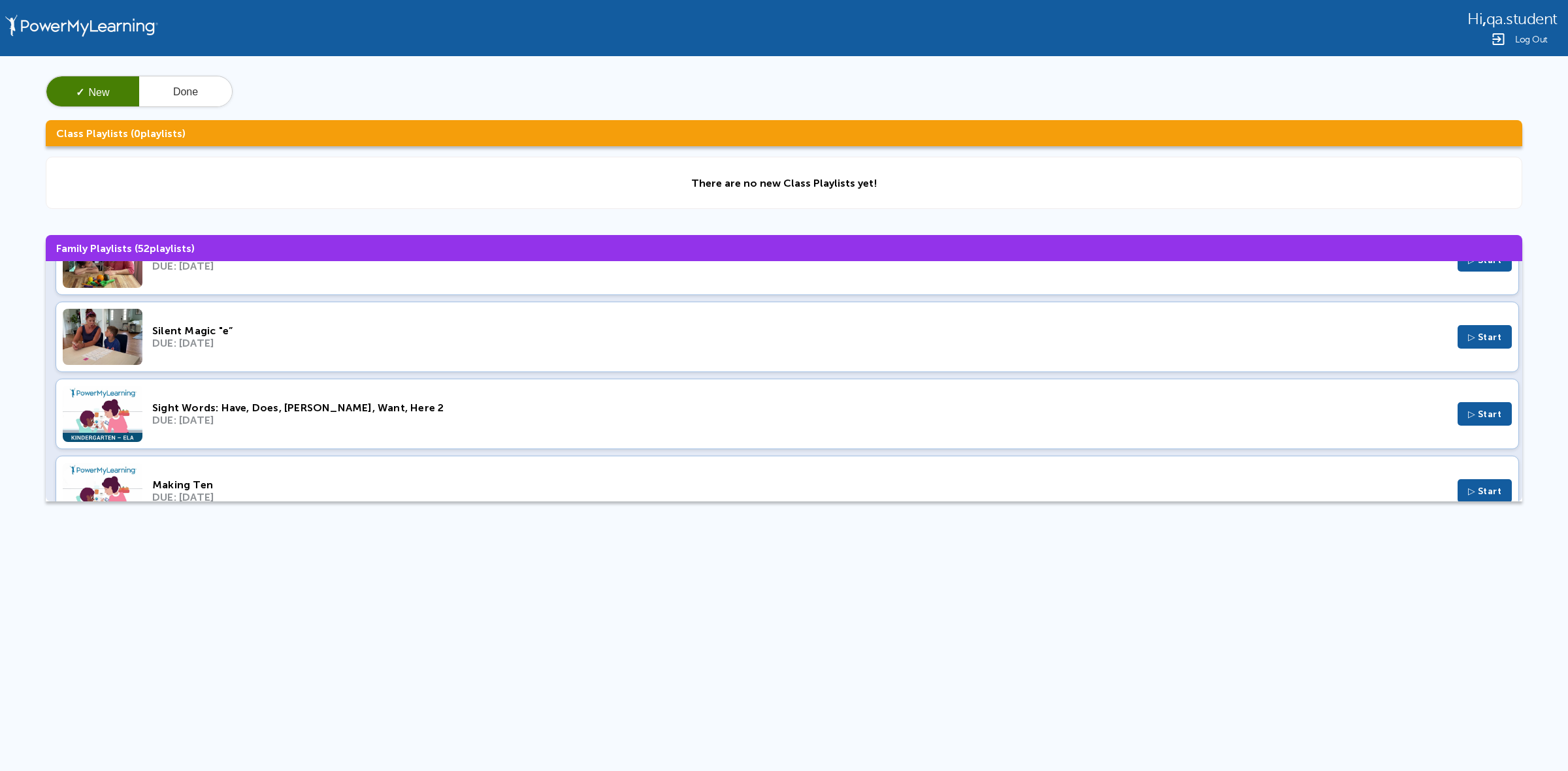
click at [376, 438] on div "Sight Words: Have, Does, Said, Want, Here 2 DUE: Nov 6, 2022 ▷ Start" at bounding box center [787, 414] width 1463 height 70
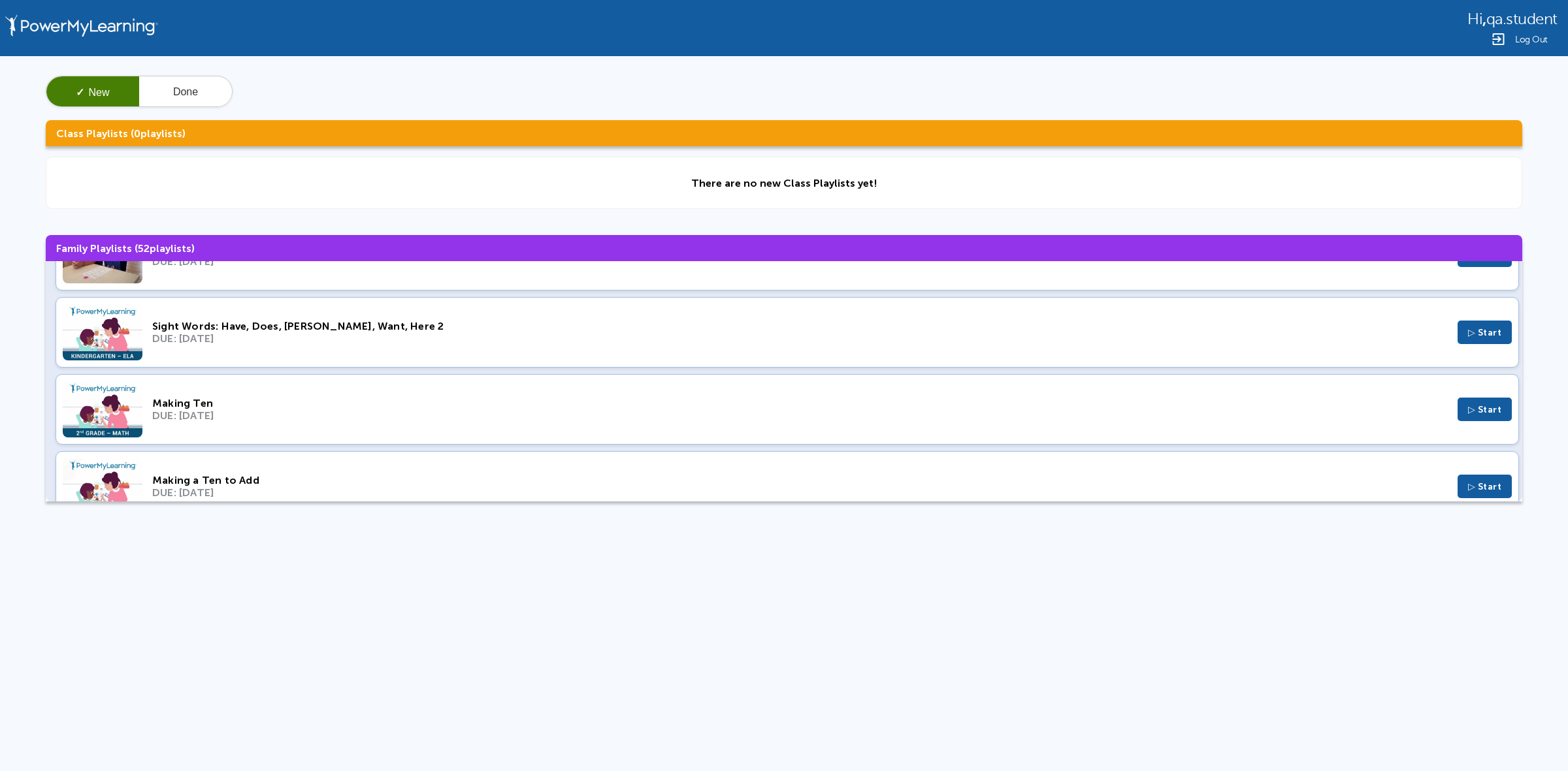
click at [405, 422] on div "DUE: Sep 11, 2022" at bounding box center [800, 415] width 1295 height 12
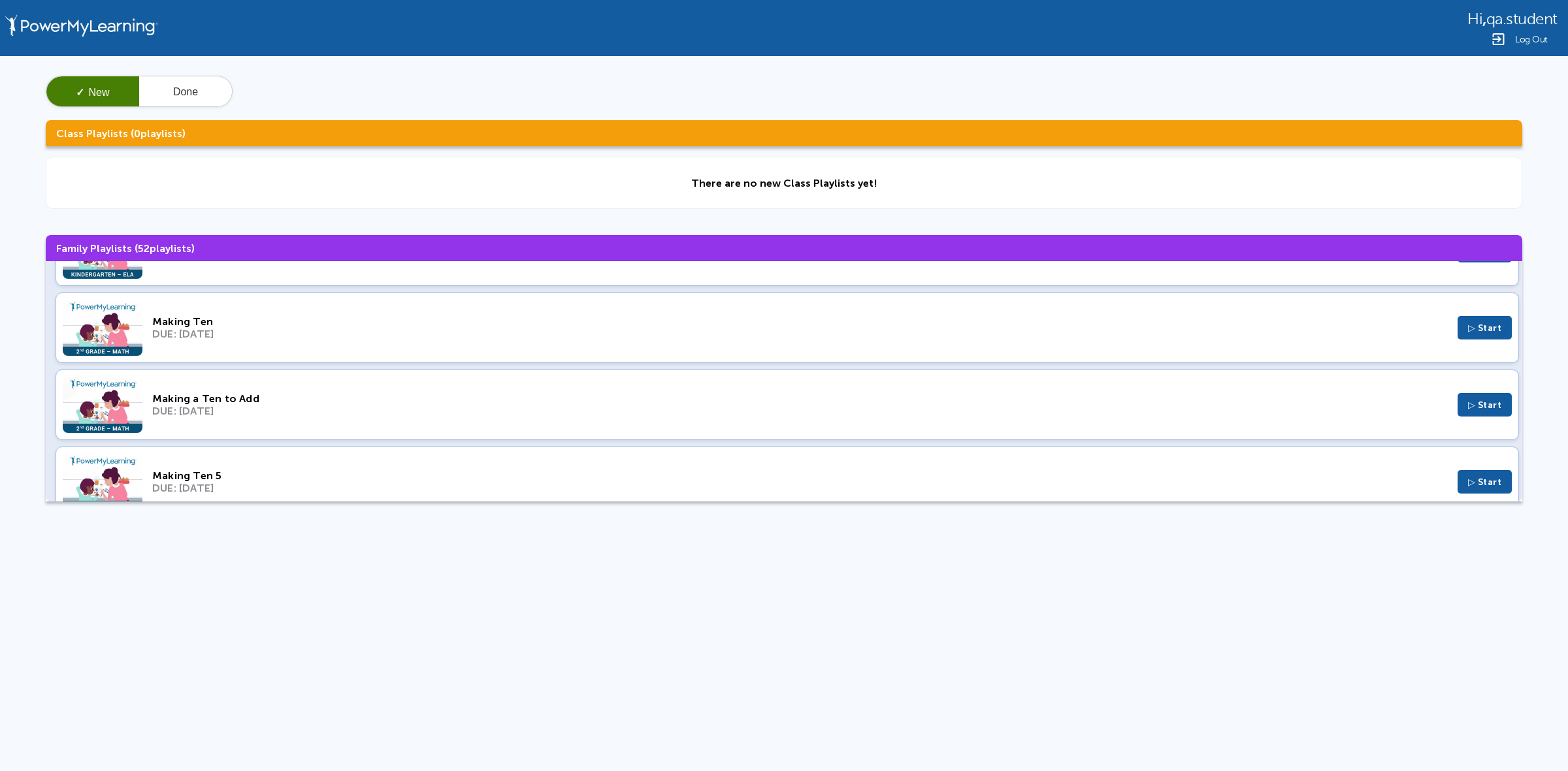
click at [359, 417] on div "DUE: Sep 11, 2022" at bounding box center [800, 410] width 1295 height 12
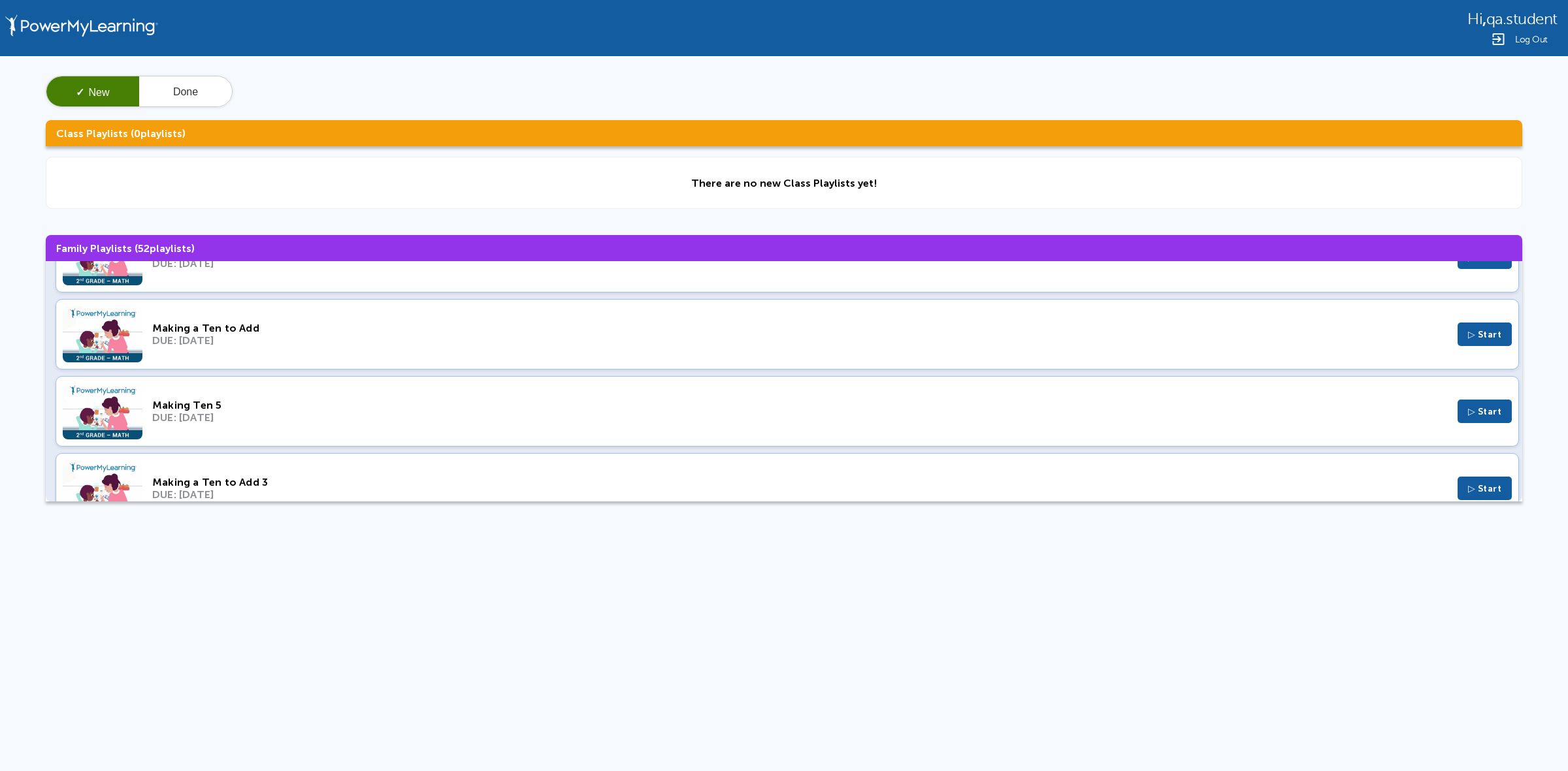
scroll to position [2530, 0]
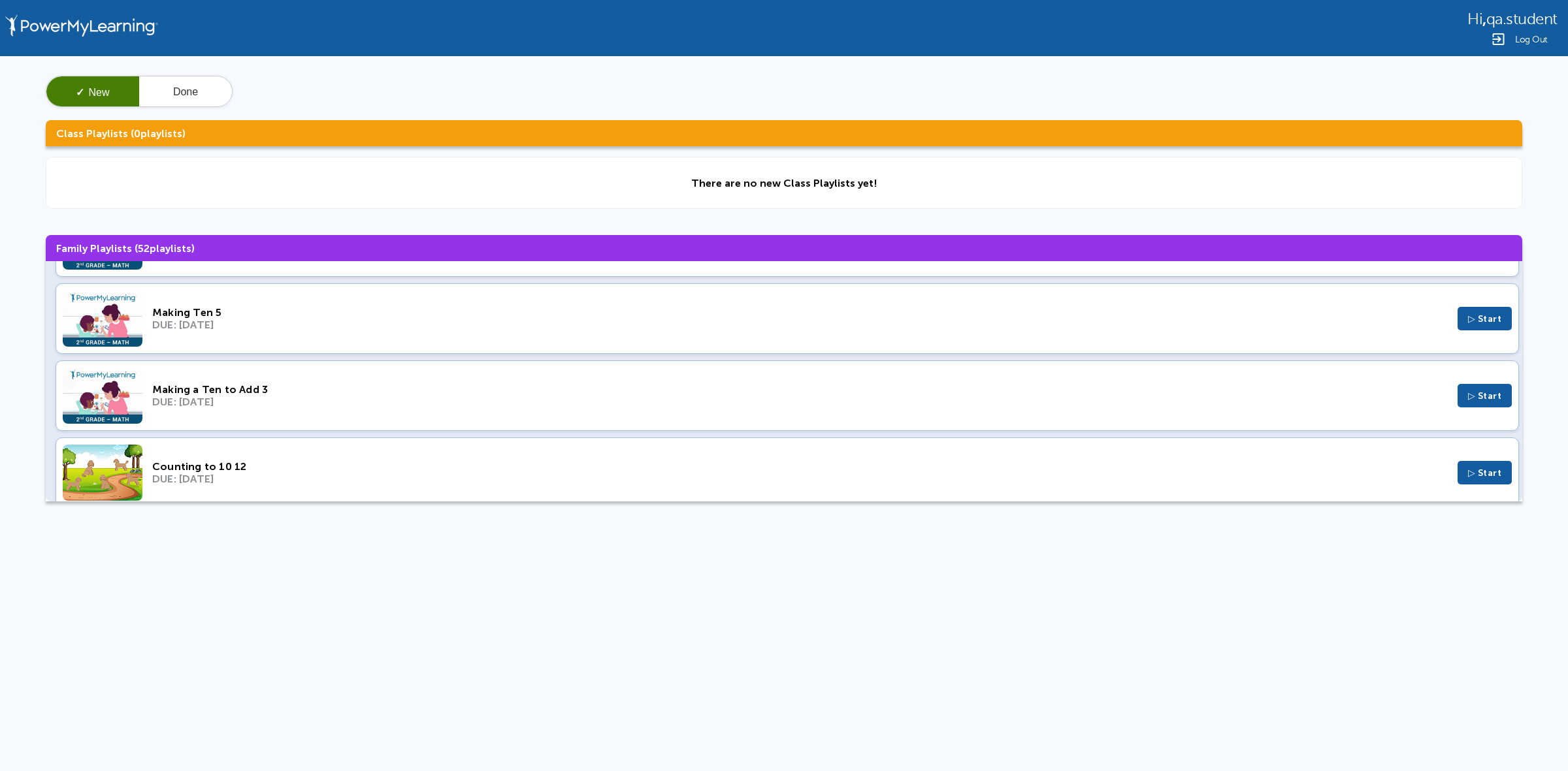
click at [589, 331] on div "DUE: Sep 4, 2022" at bounding box center [800, 324] width 1295 height 12
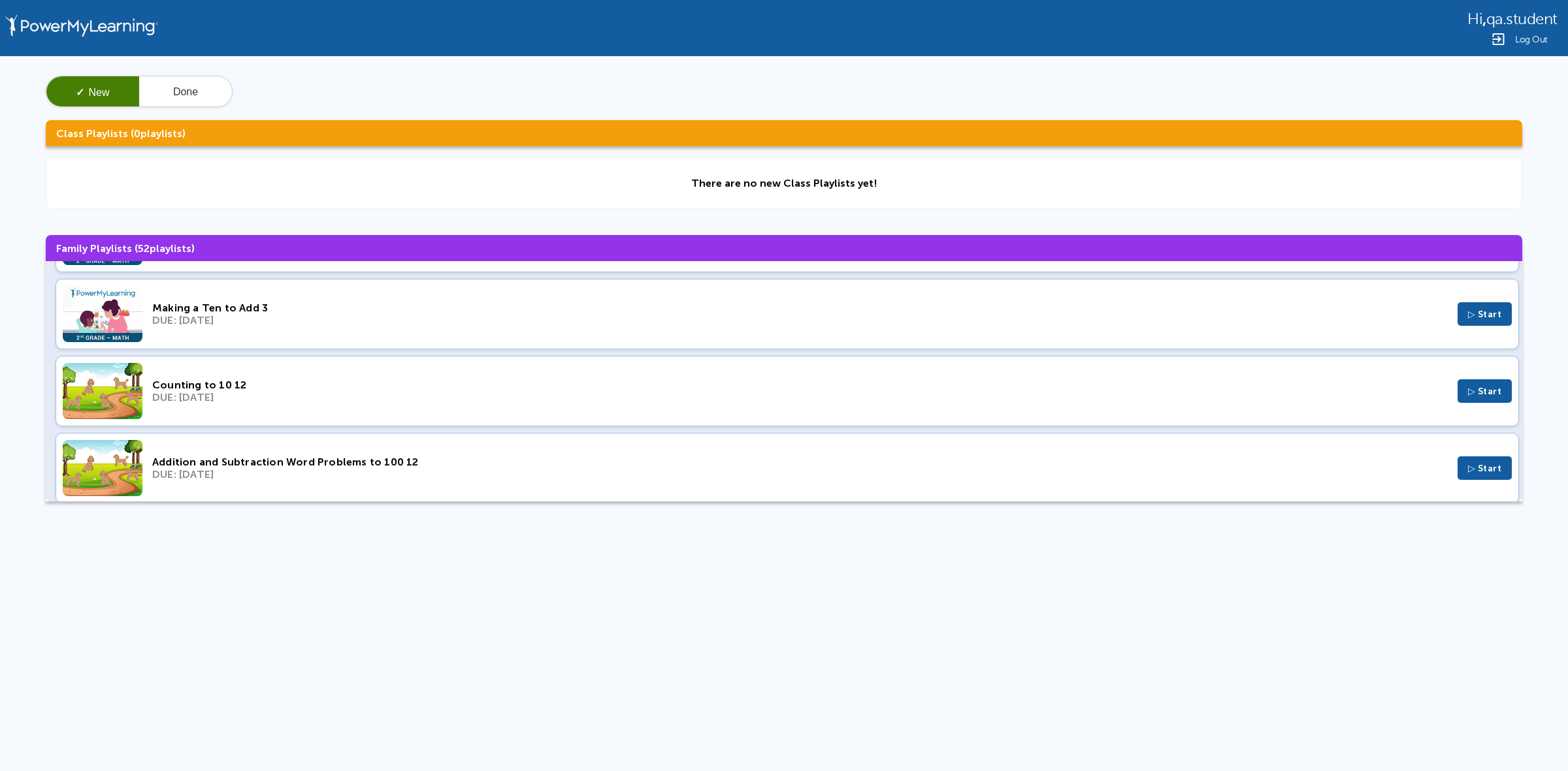
click at [428, 424] on div "Counting to 10 12 DUE: Jul 31, 2022 ▷ Start" at bounding box center [787, 391] width 1463 height 70
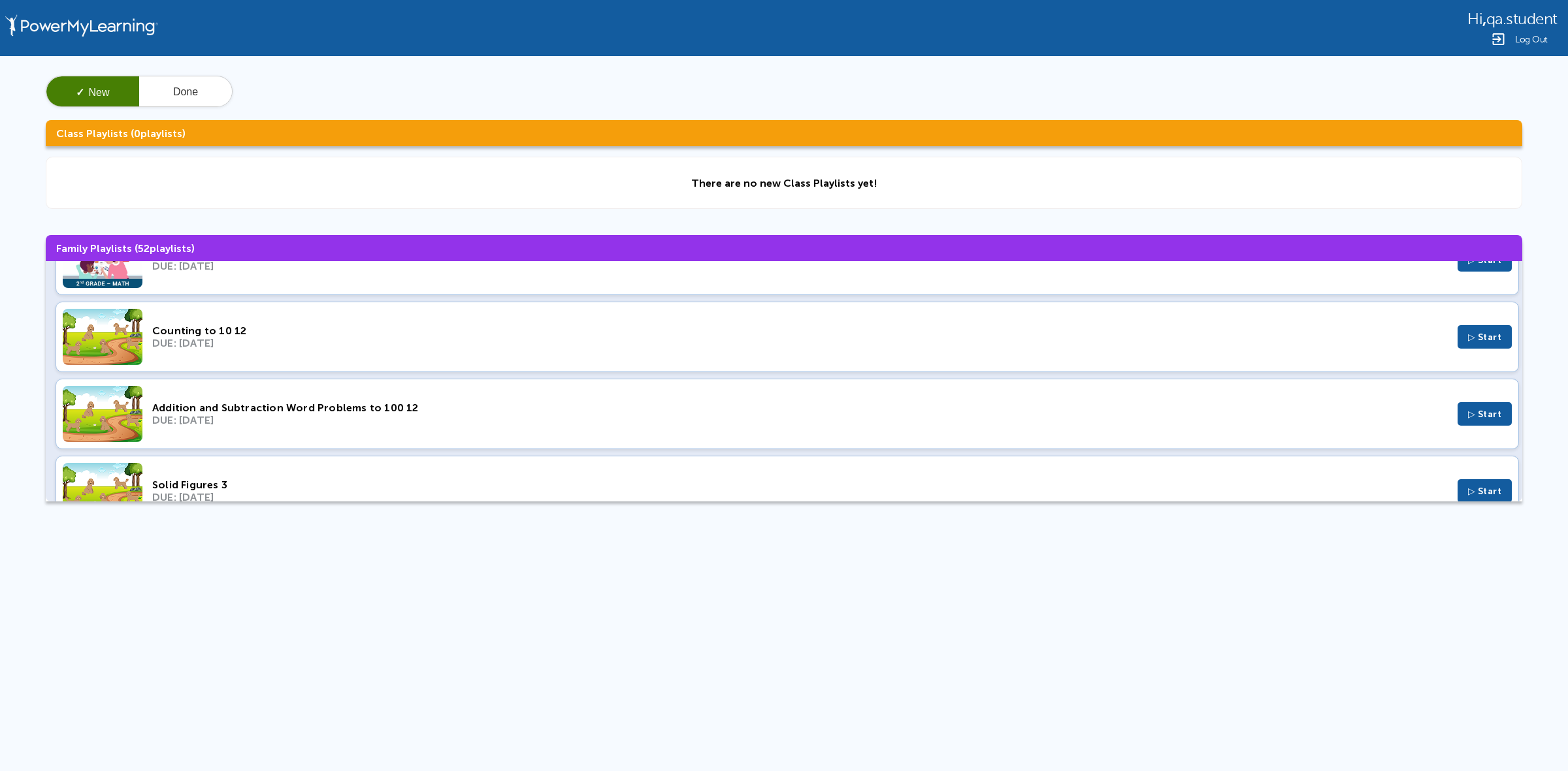
scroll to position [2693, 0]
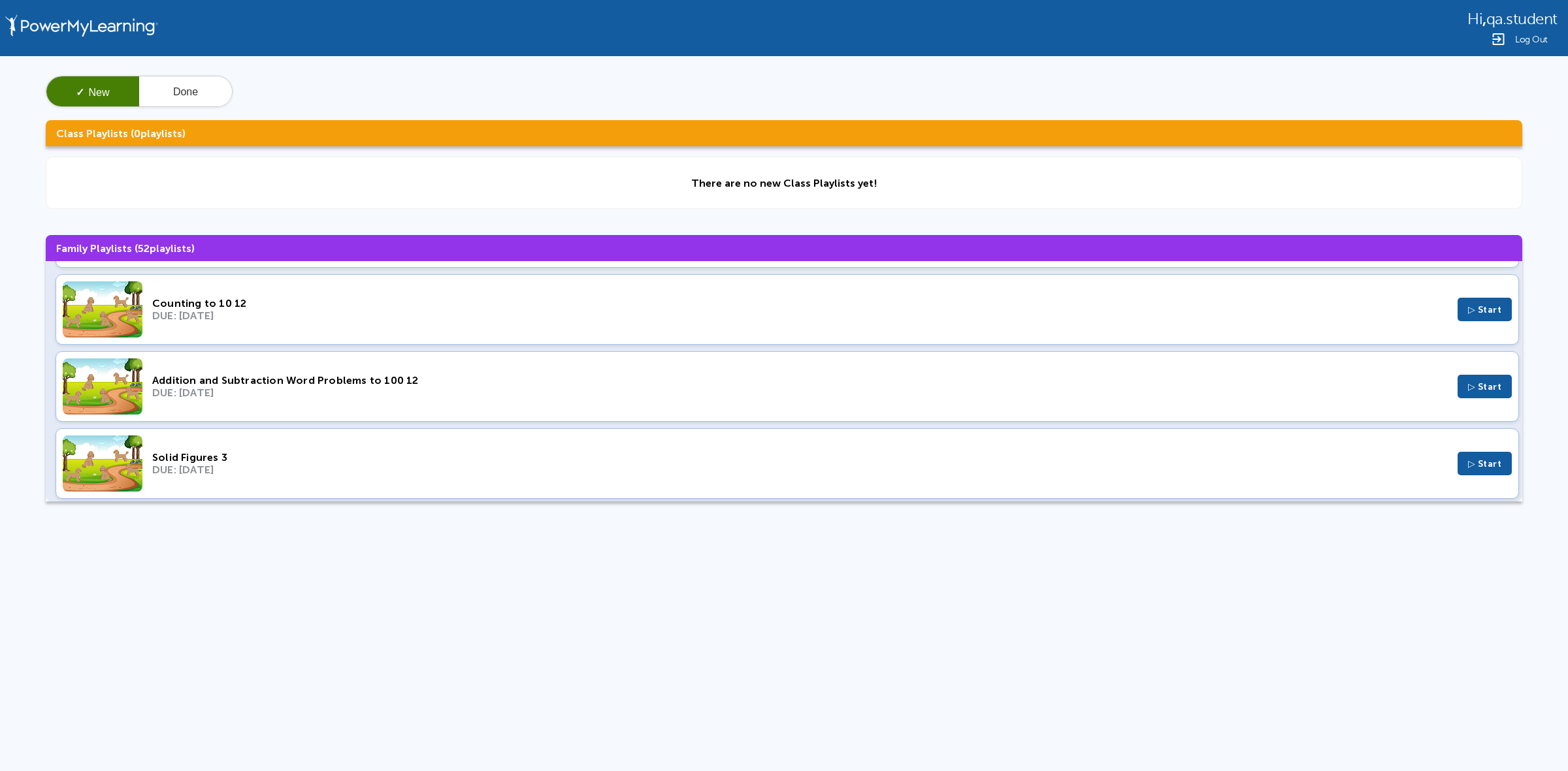
click at [595, 420] on div "Addition and Subtraction Word Problems to 100 12 DUE: Jun 6, 2022 ▷ Start" at bounding box center [787, 387] width 1463 height 70
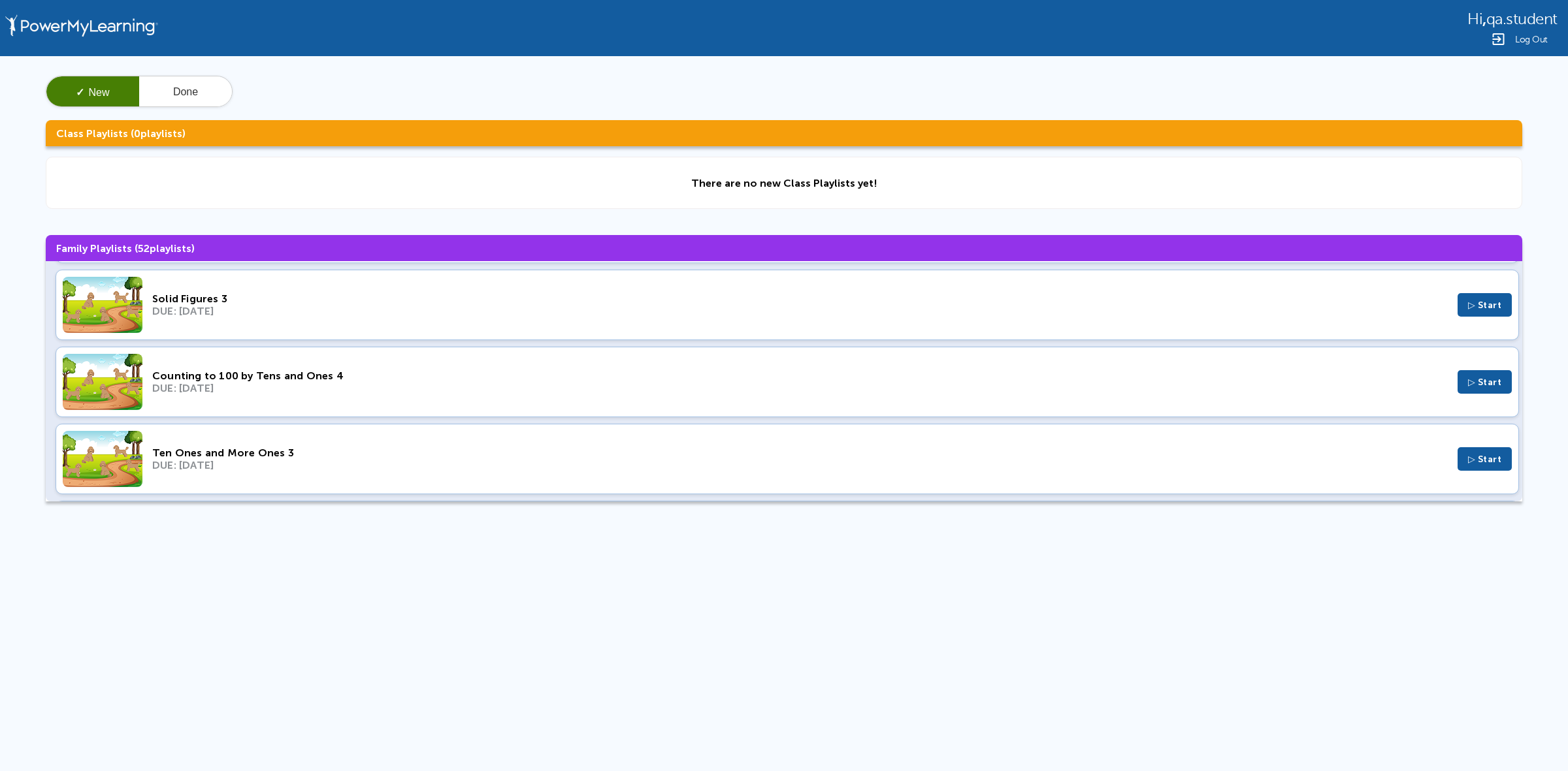
scroll to position [2857, 0]
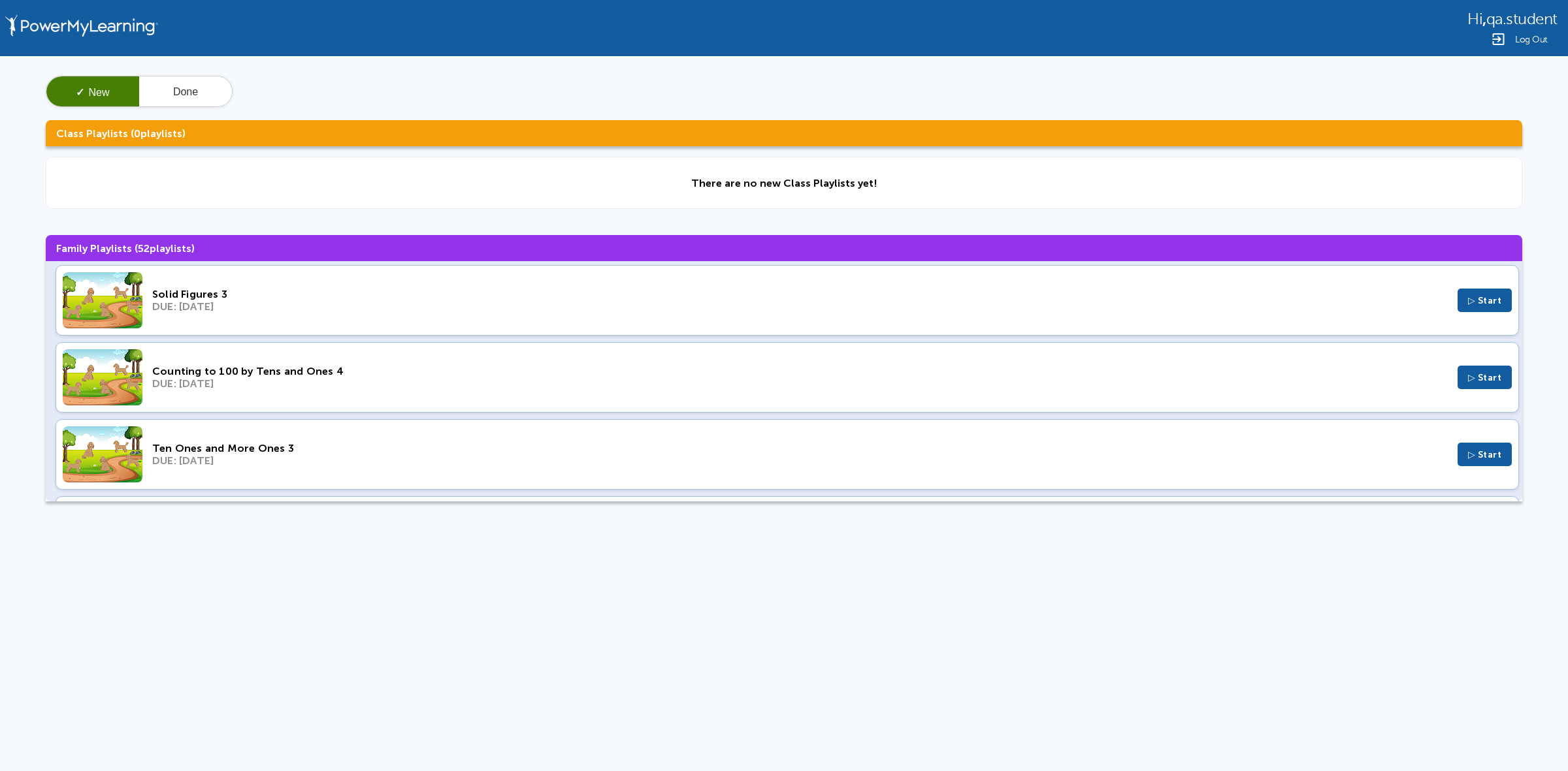
click at [436, 329] on div "Solid Figures 3 DUE: May 22, 2022 ▷ Start" at bounding box center [787, 301] width 1463 height 70
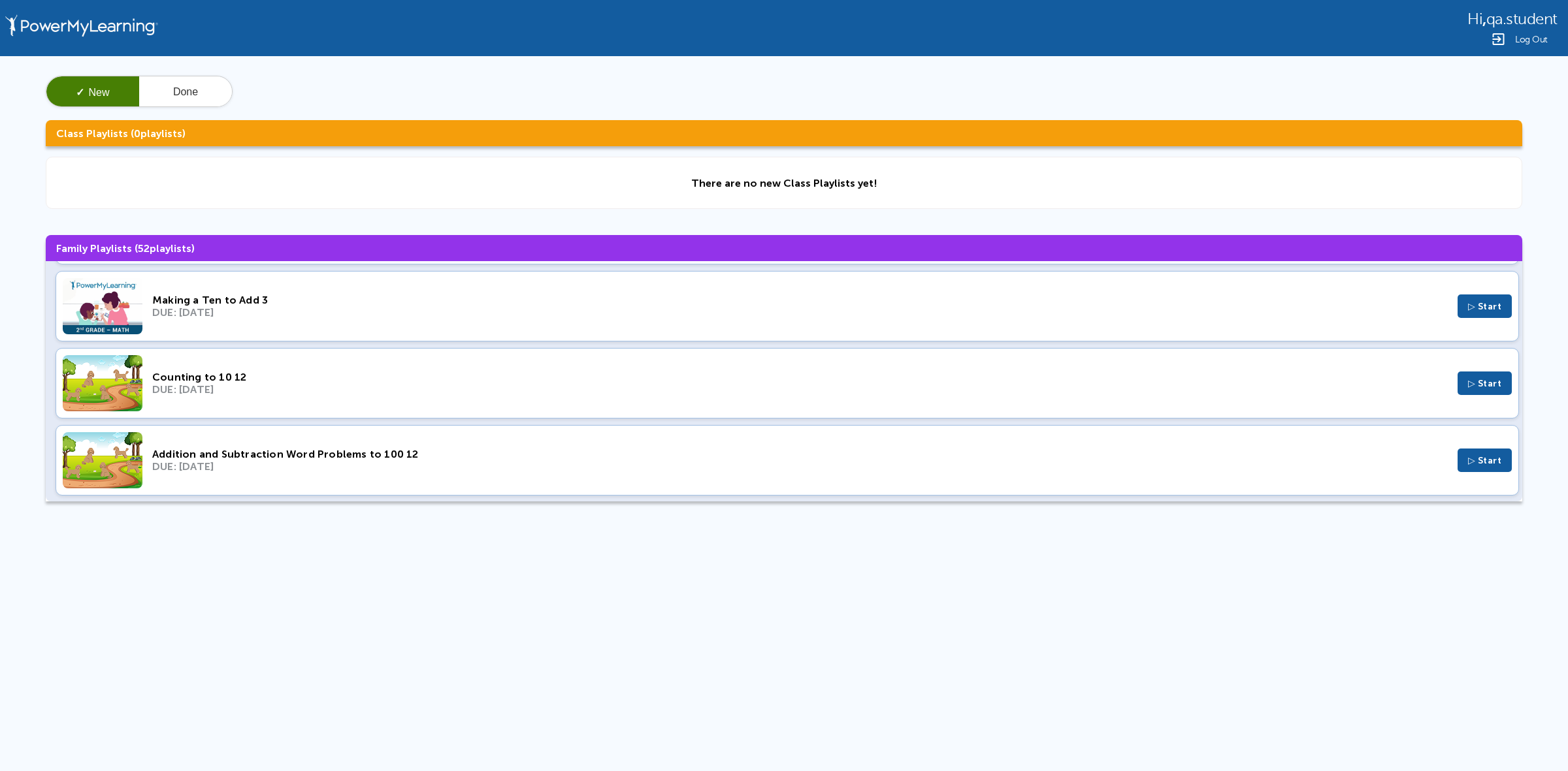
scroll to position [2367, 0]
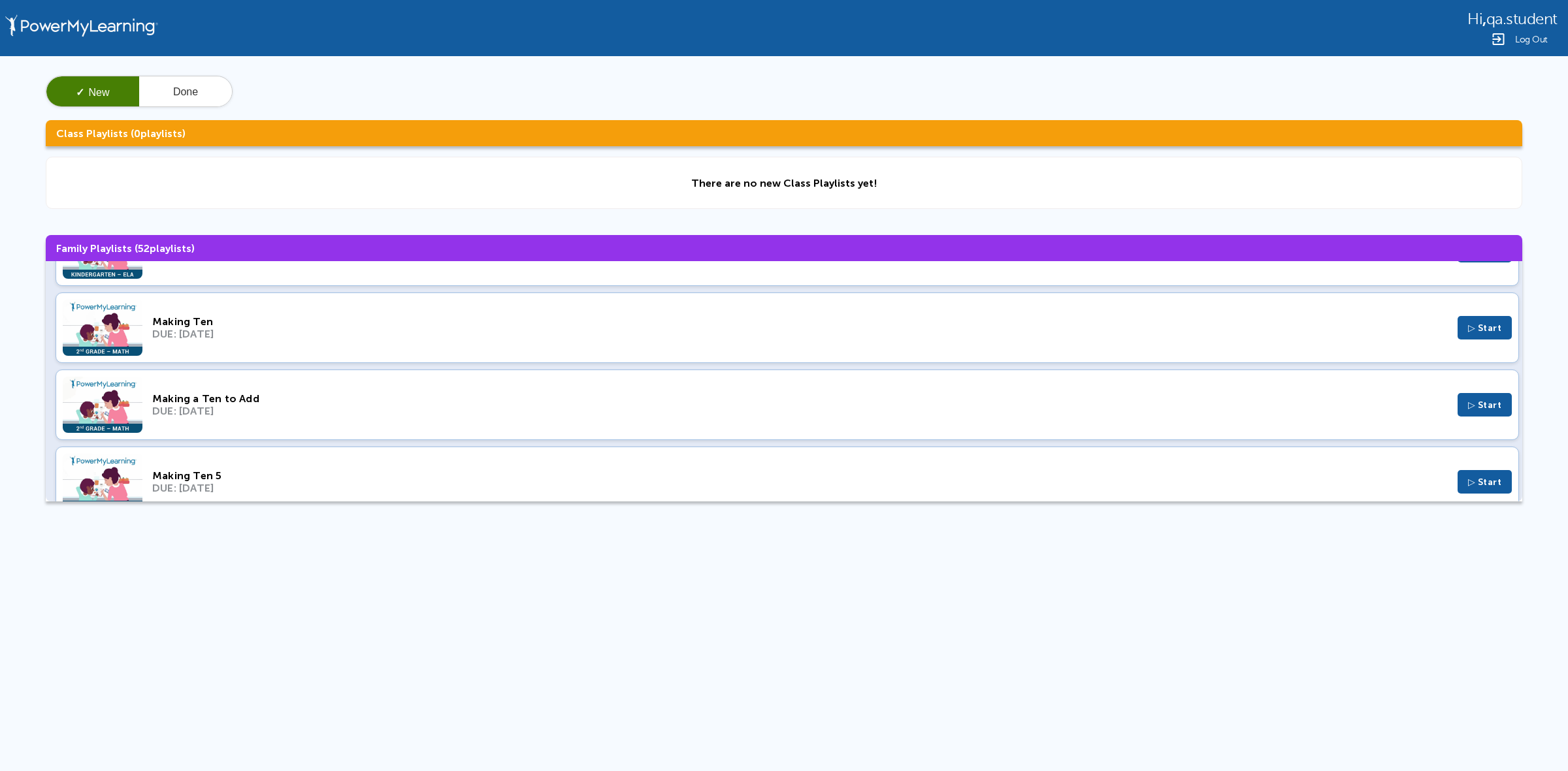
click at [1532, 40] on span "Log Out" at bounding box center [1531, 39] width 33 height 10
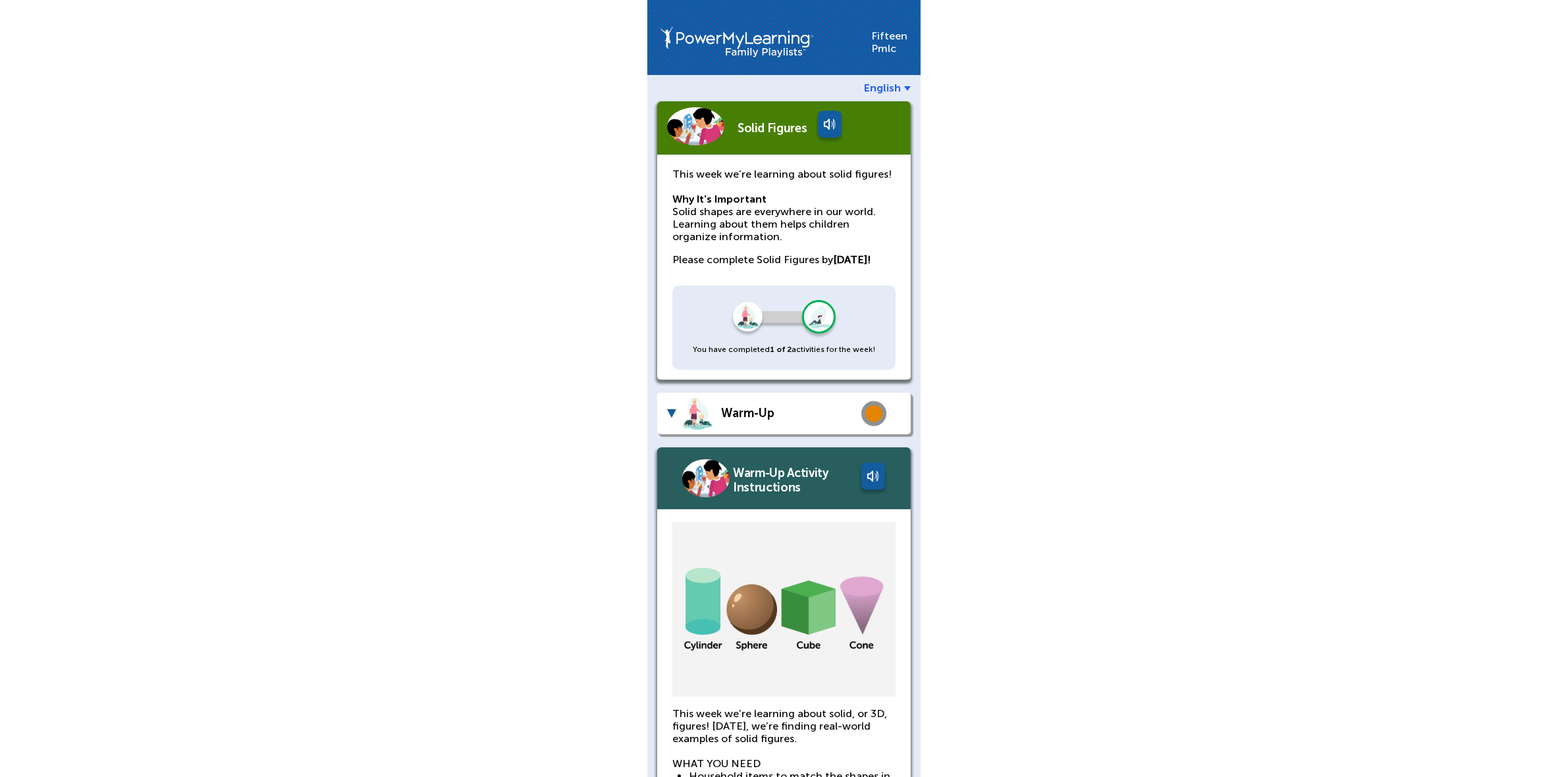
scroll to position [405, 0]
